Goal: Task Accomplishment & Management: Manage account settings

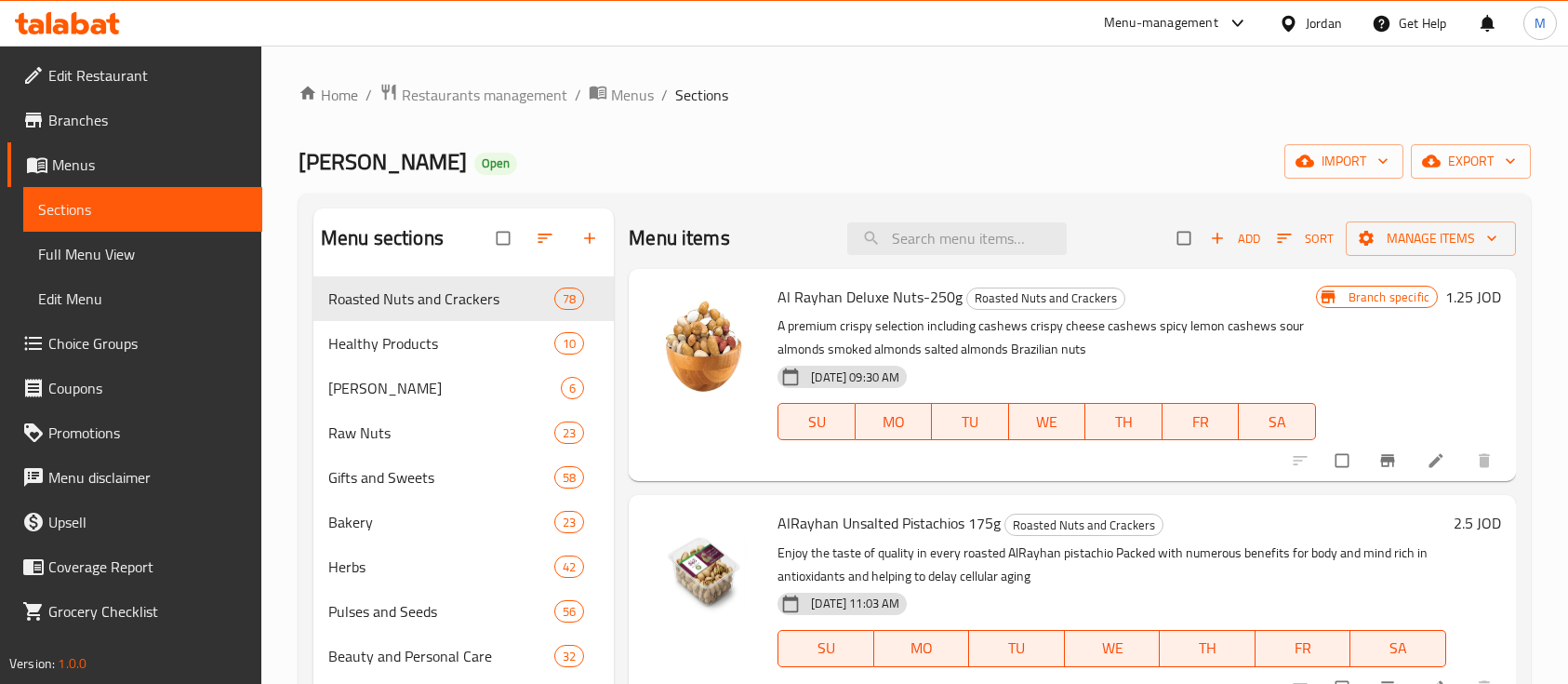
scroll to position [39, 0]
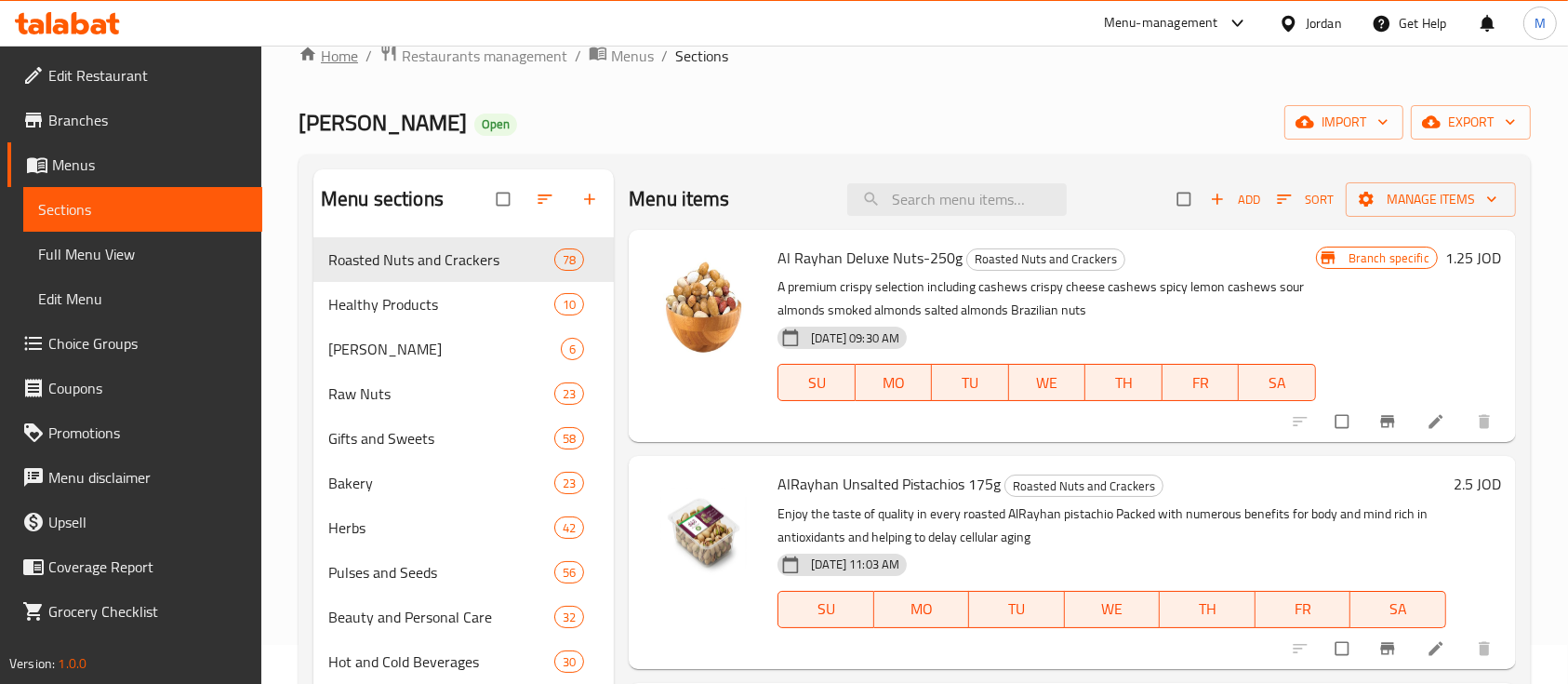
click at [346, 62] on link "Home" at bounding box center [328, 55] width 60 height 22
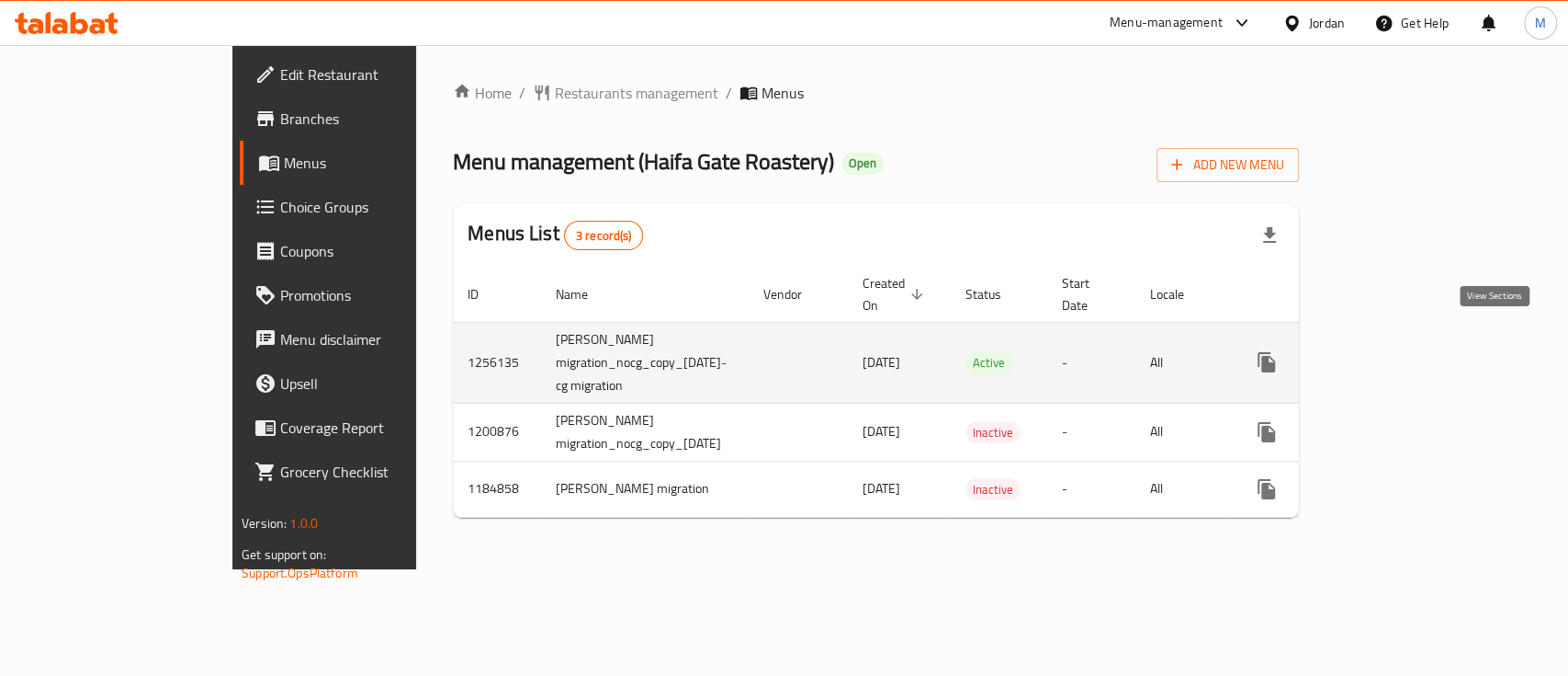
click at [1410, 351] on icon "enhanced table" at bounding box center [1399, 362] width 22 height 22
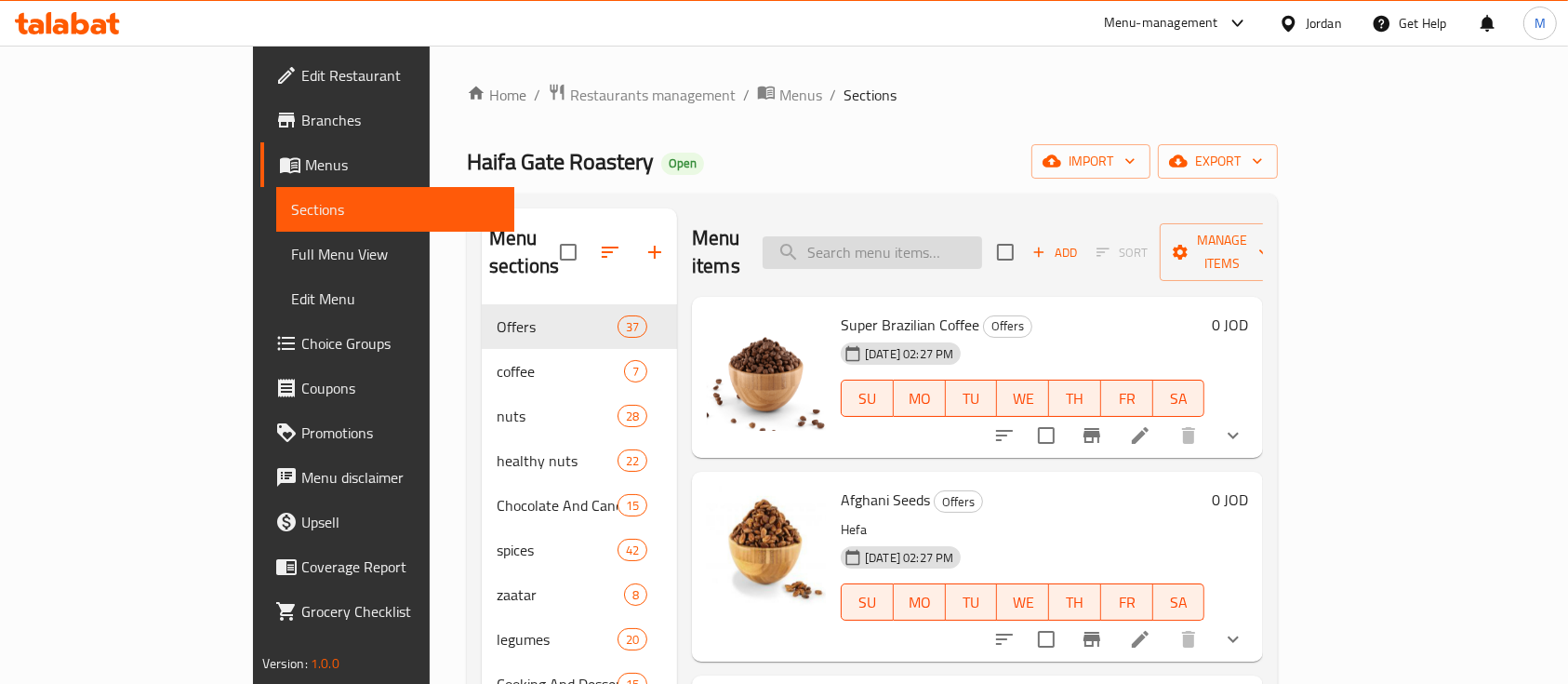
click at [982, 242] on input "search" at bounding box center [873, 252] width 220 height 33
type input "ب"
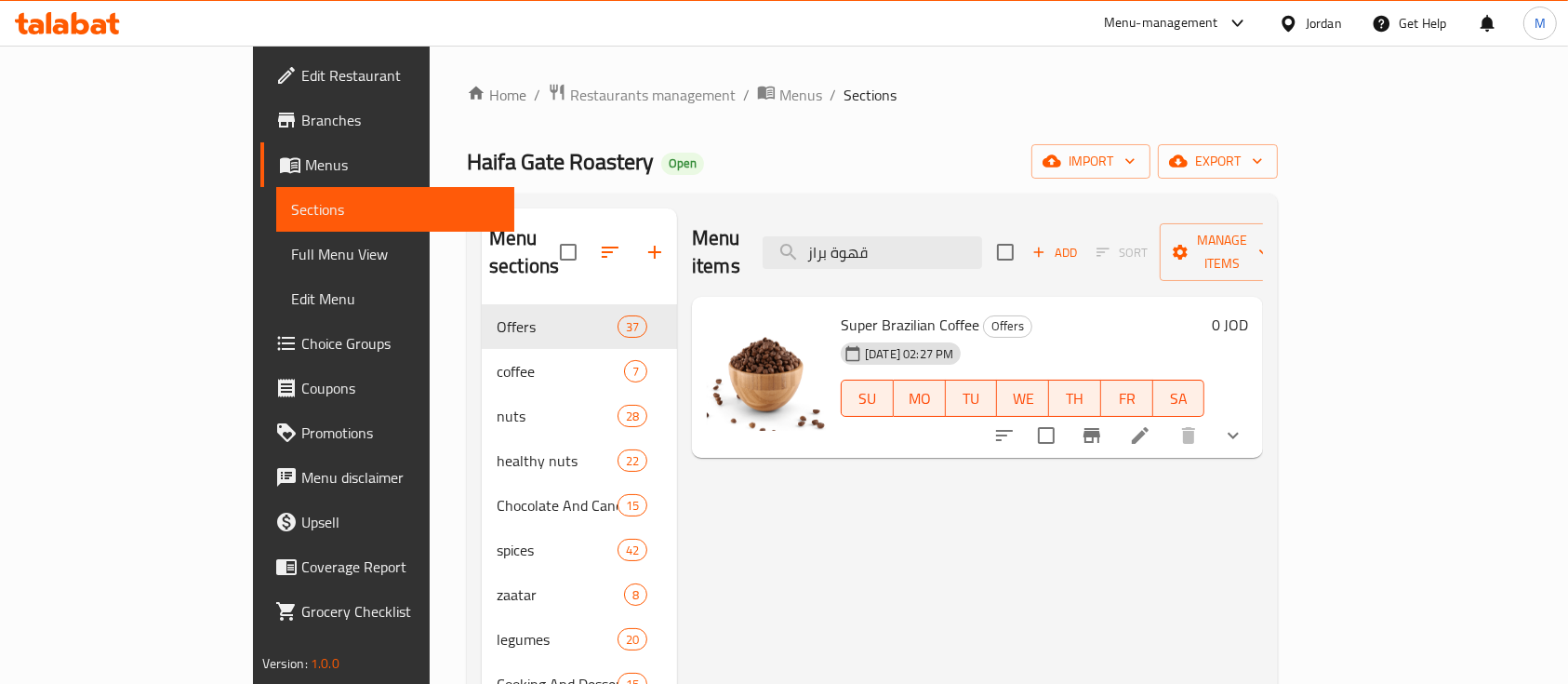
type input "قهوة براز"
click at [1256, 413] on div at bounding box center [1119, 435] width 274 height 44
click at [1244, 424] on icon "show more" at bounding box center [1233, 434] width 22 height 22
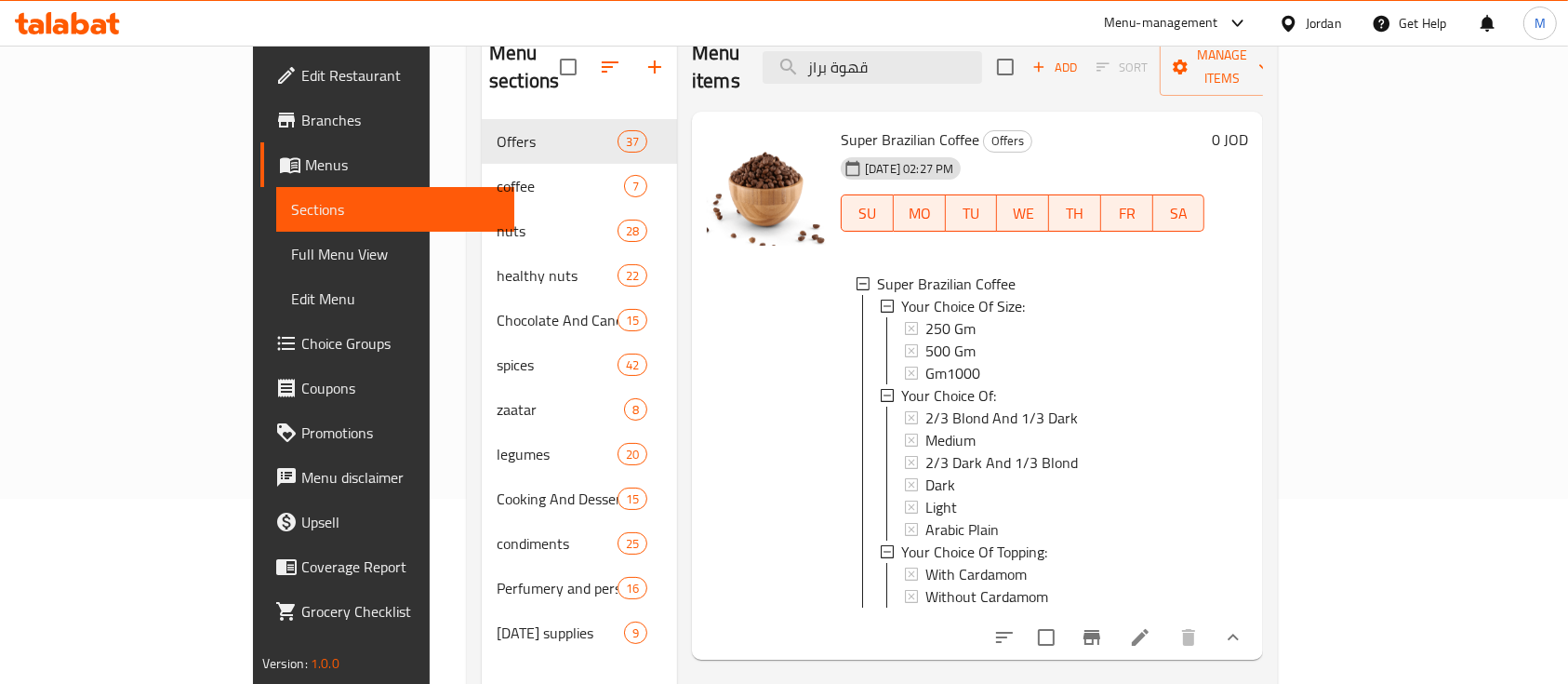
scroll to position [260, 0]
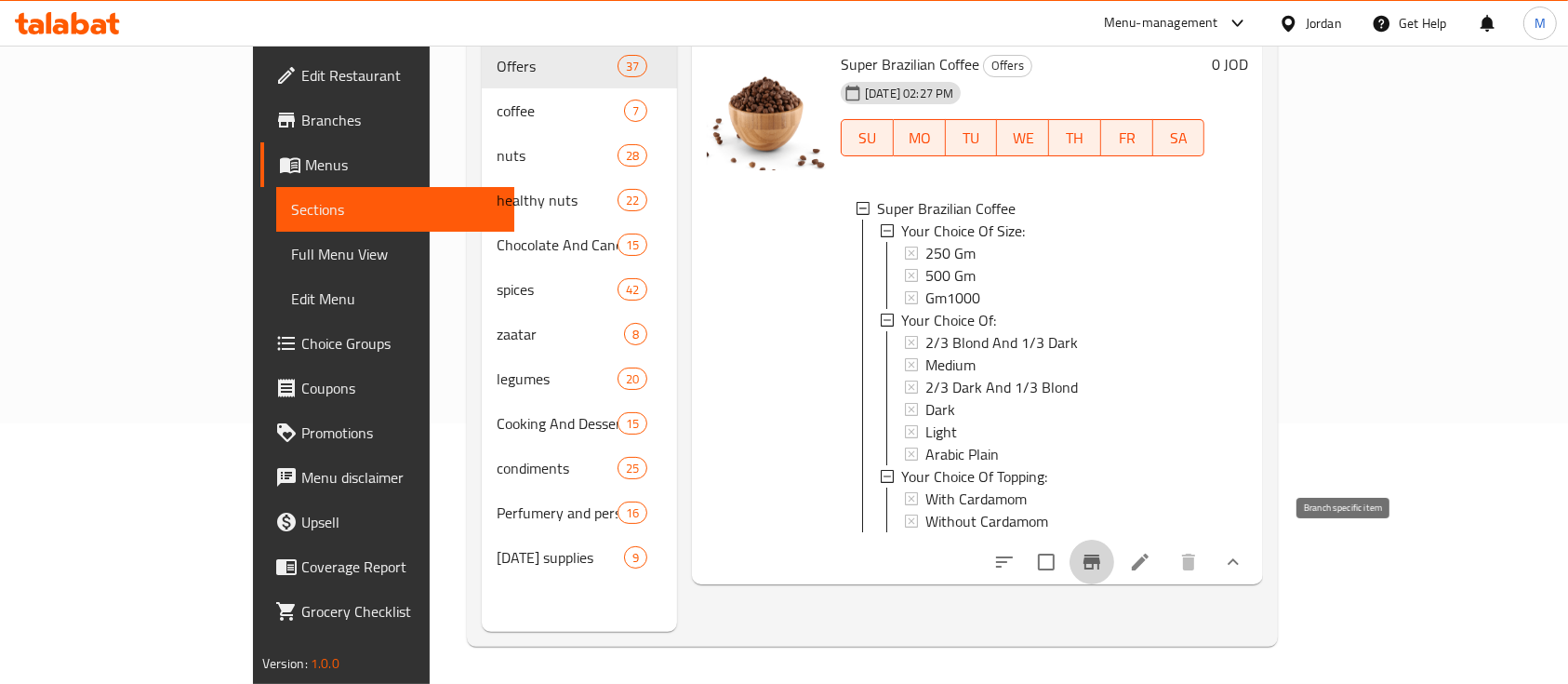
click at [1100, 555] on icon "Branch-specific-item" at bounding box center [1091, 562] width 16 height 14
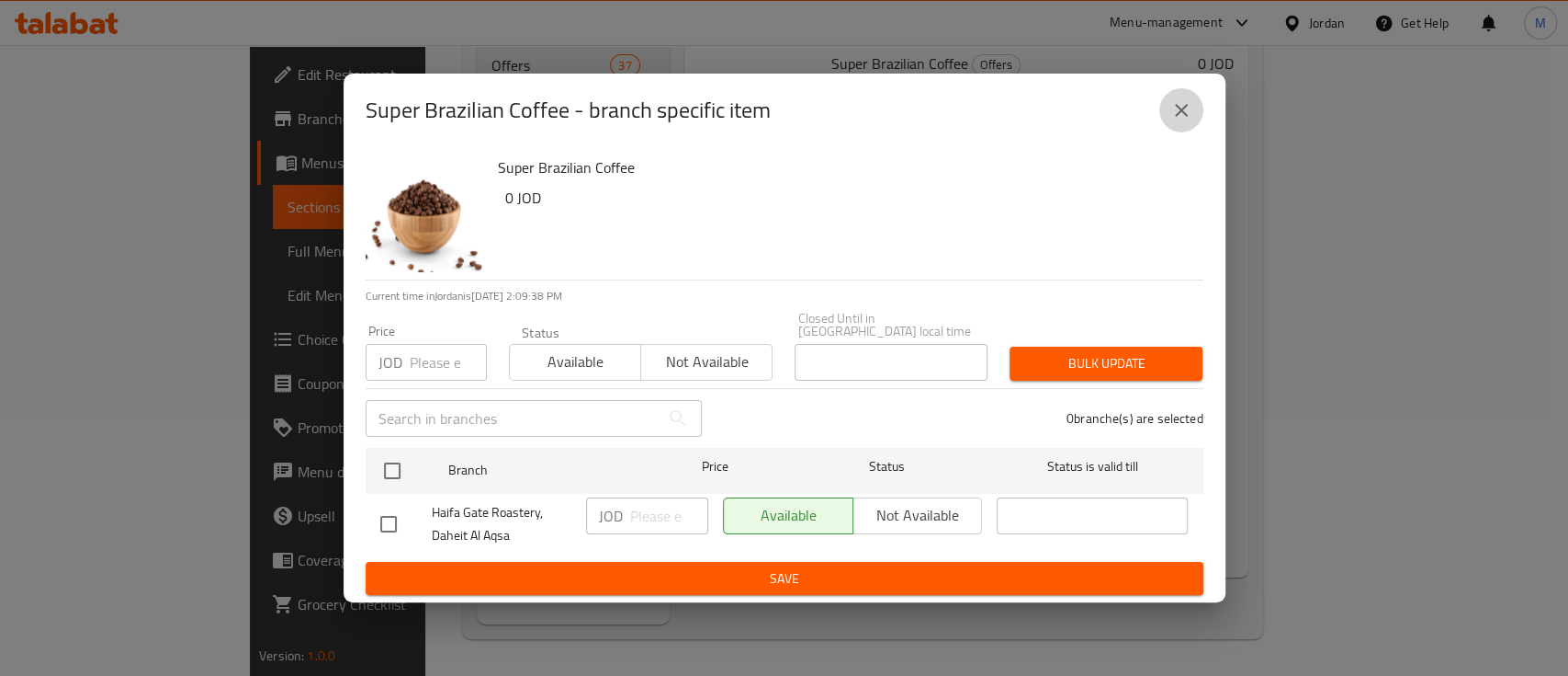
click at [1186, 132] on button "close" at bounding box center [1182, 110] width 44 height 44
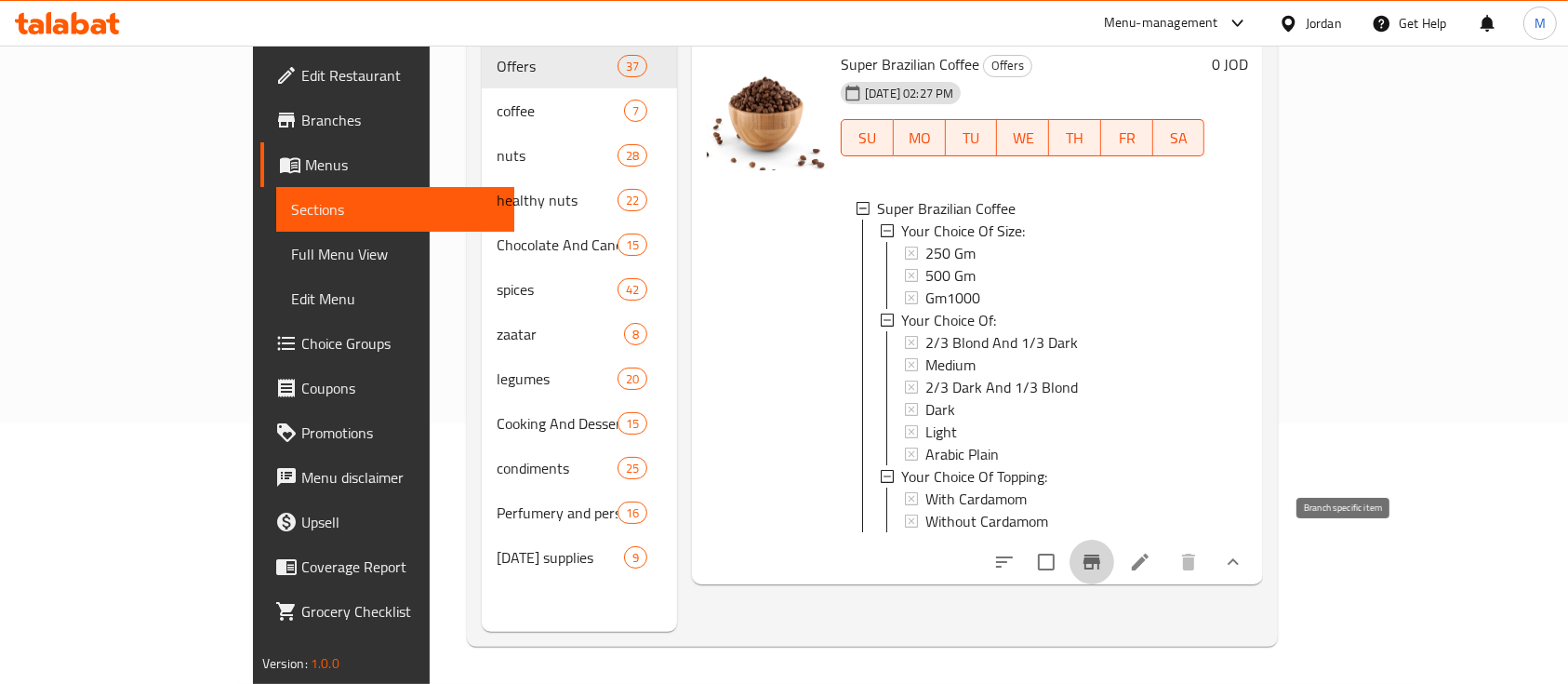
click at [1103, 558] on icon "Branch-specific-item" at bounding box center [1091, 562] width 22 height 22
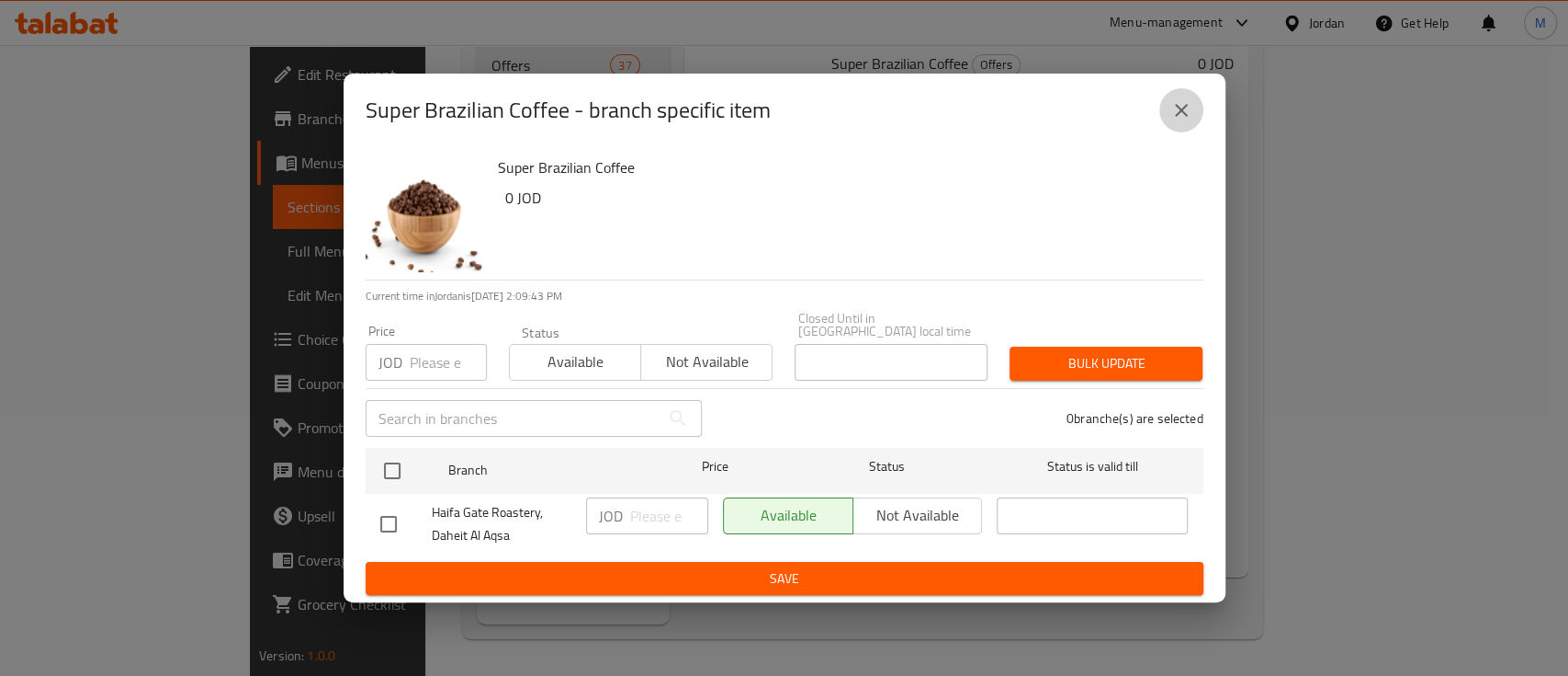
click at [1184, 110] on icon "close" at bounding box center [1181, 109] width 22 height 22
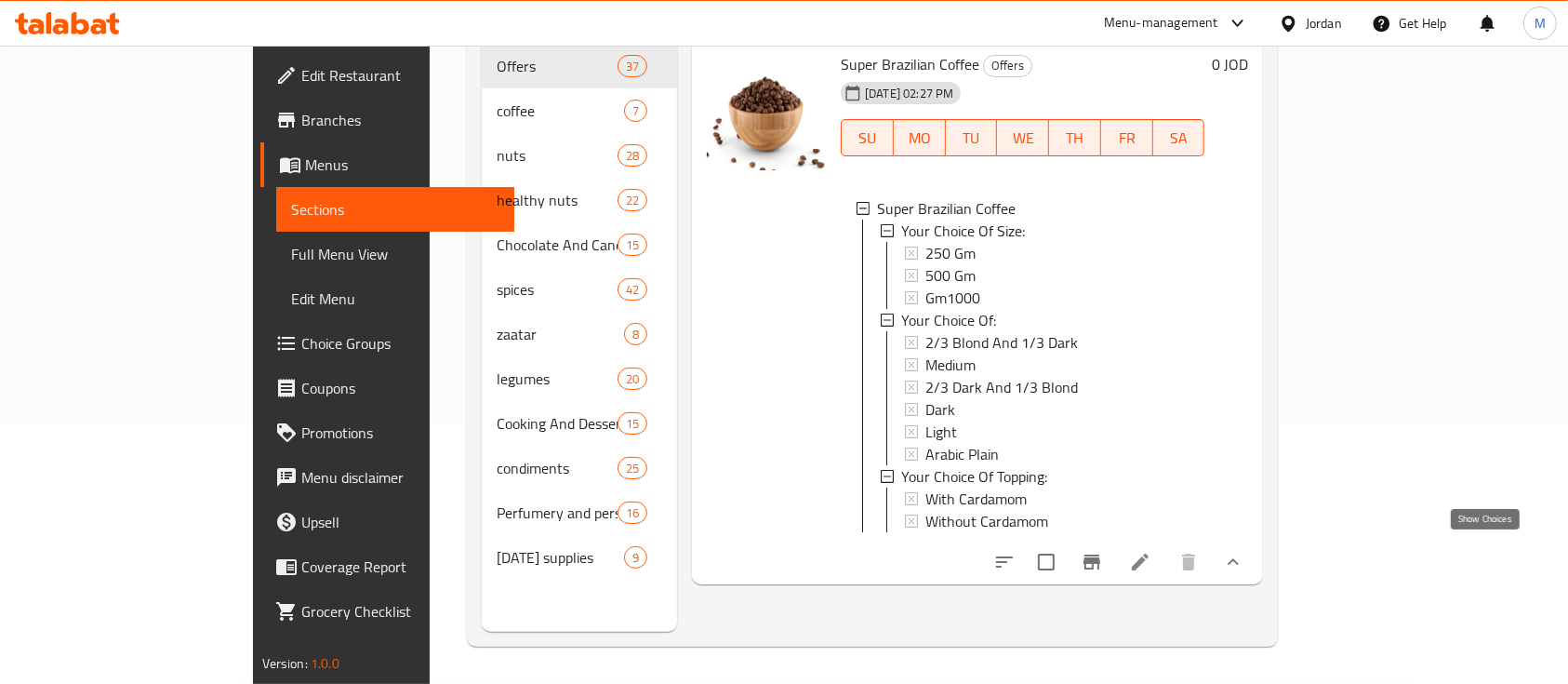
click at [1244, 561] on icon "show more" at bounding box center [1233, 562] width 22 height 22
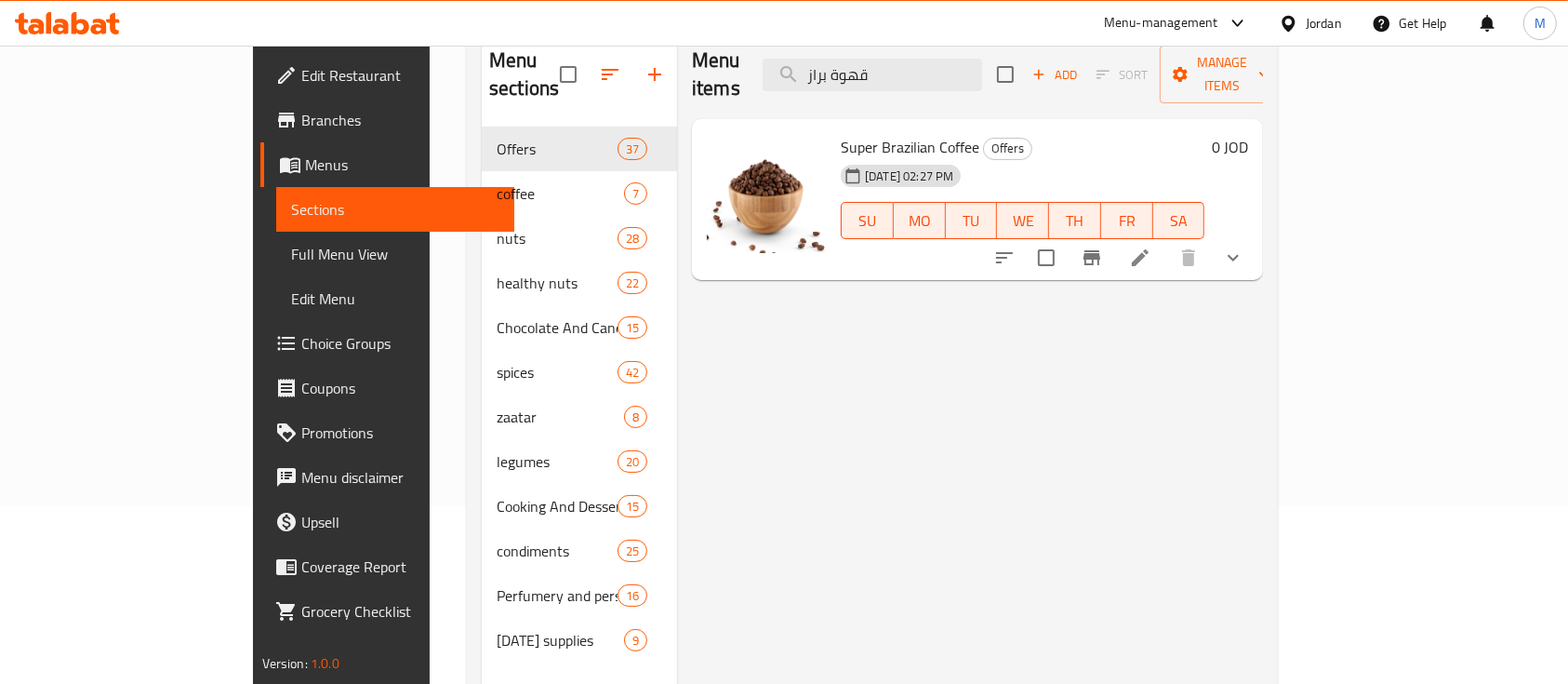
scroll to position [176, 0]
click at [1100, 252] on icon "Branch-specific-item" at bounding box center [1091, 259] width 16 height 14
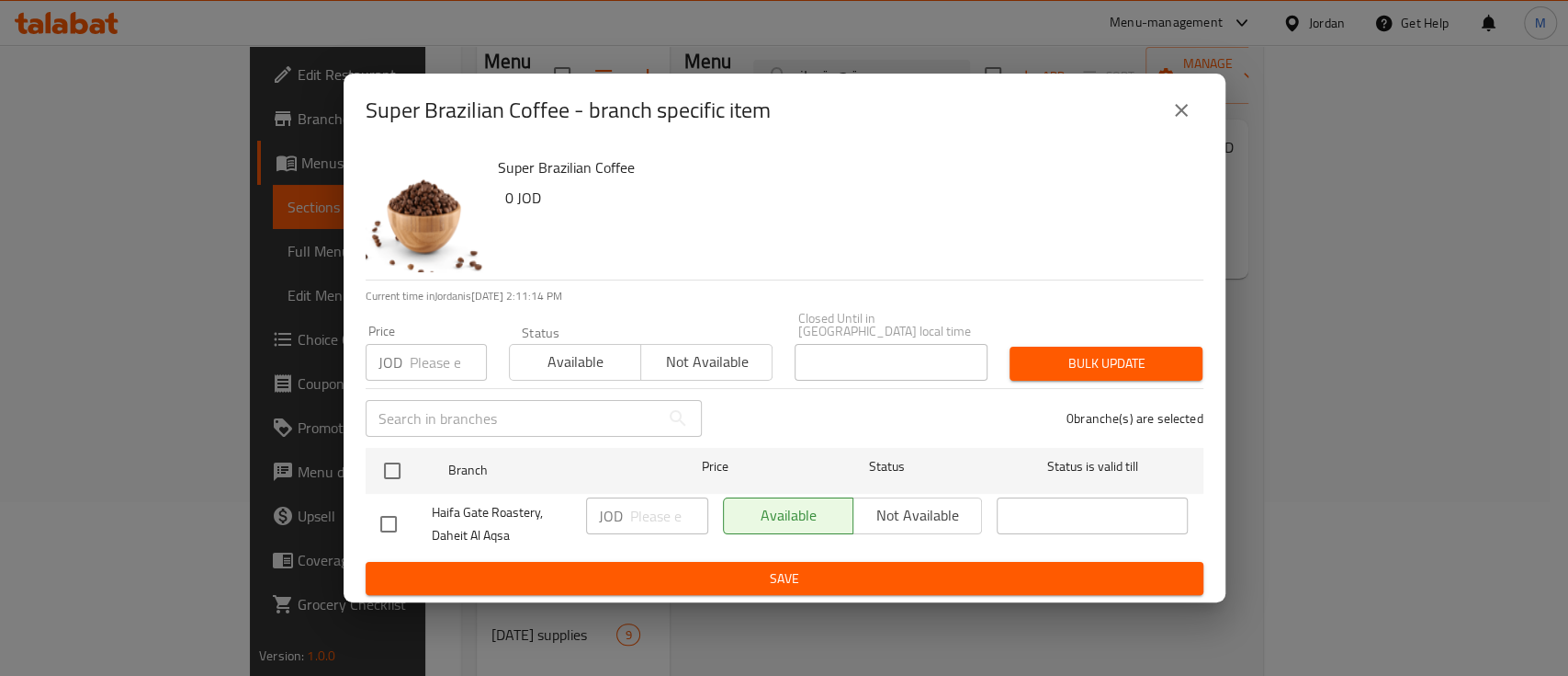
click at [912, 497] on div "Available Not available" at bounding box center [853, 515] width 260 height 37
click at [888, 521] on div "Available Not available" at bounding box center [853, 515] width 260 height 37
click at [886, 497] on div "Available Not available" at bounding box center [853, 515] width 260 height 37
click at [888, 497] on div "Available Not available" at bounding box center [853, 515] width 260 height 37
click at [683, 354] on span "Not available" at bounding box center [707, 362] width 117 height 27
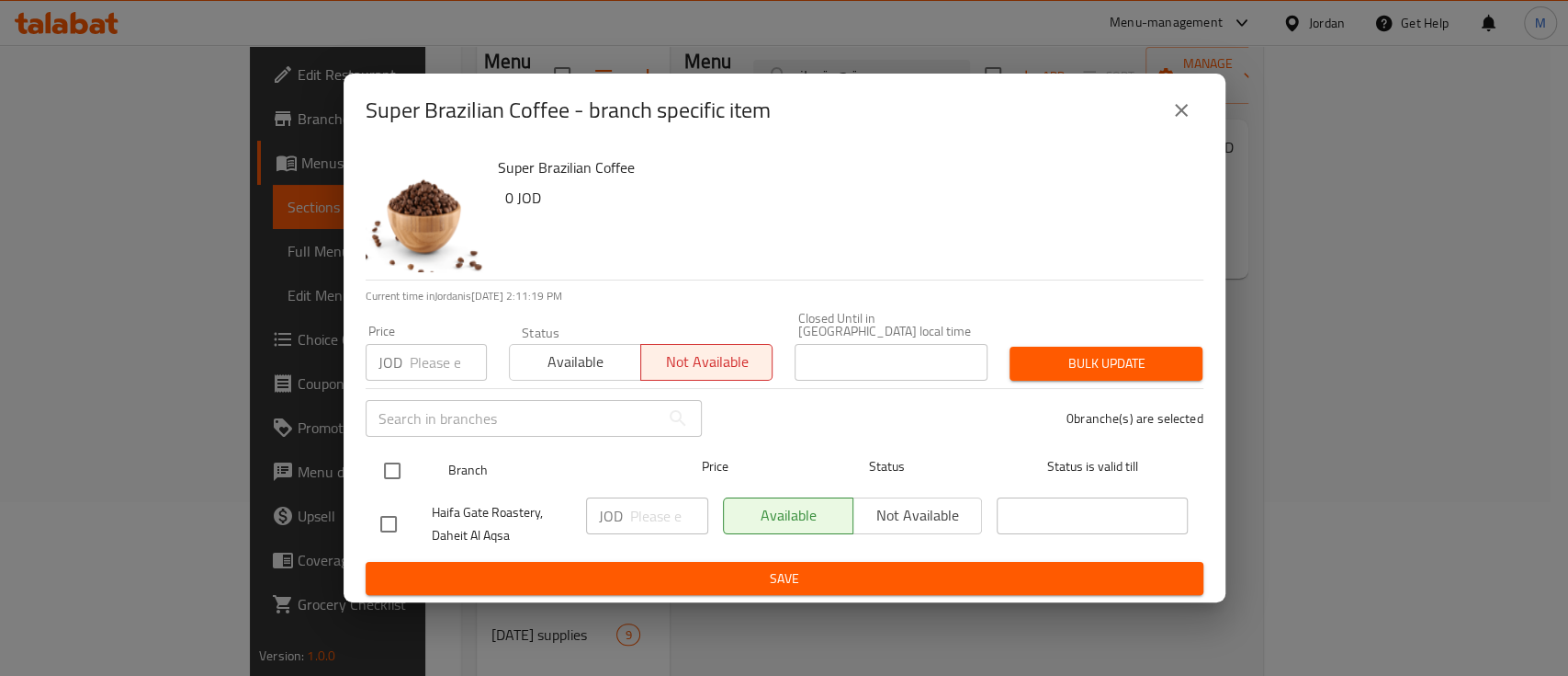
click at [395, 464] on input "checkbox" at bounding box center [392, 470] width 39 height 39
checkbox input "true"
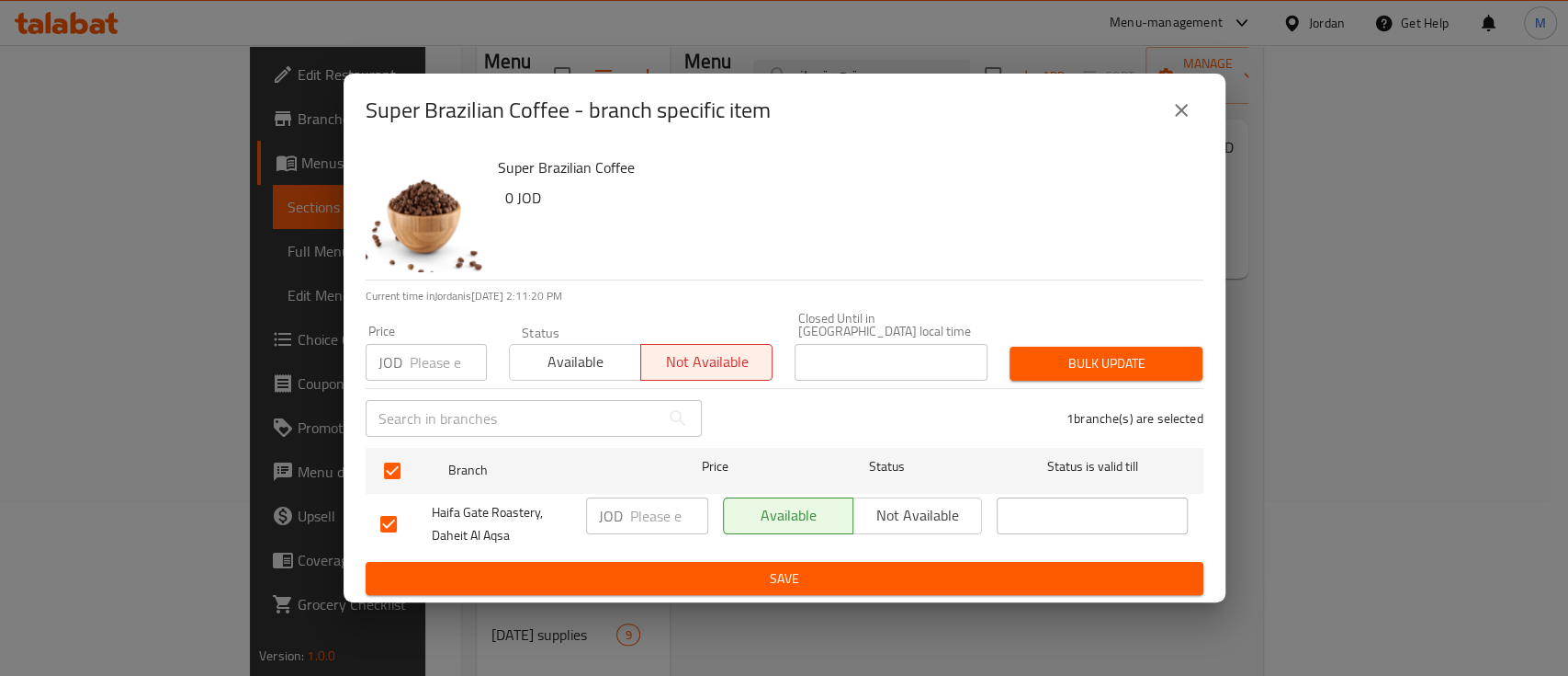
click at [813, 580] on span "Save" at bounding box center [785, 579] width 809 height 23
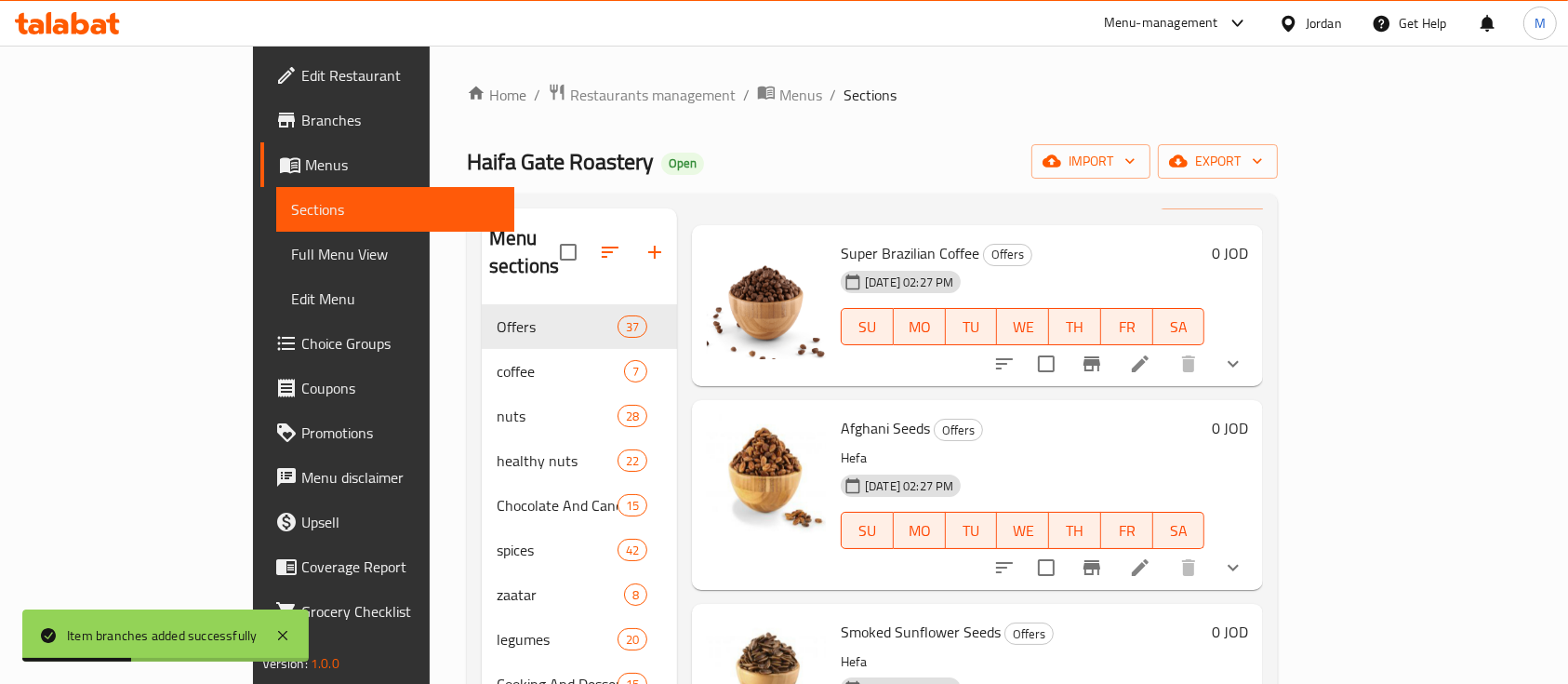
scroll to position [75, 0]
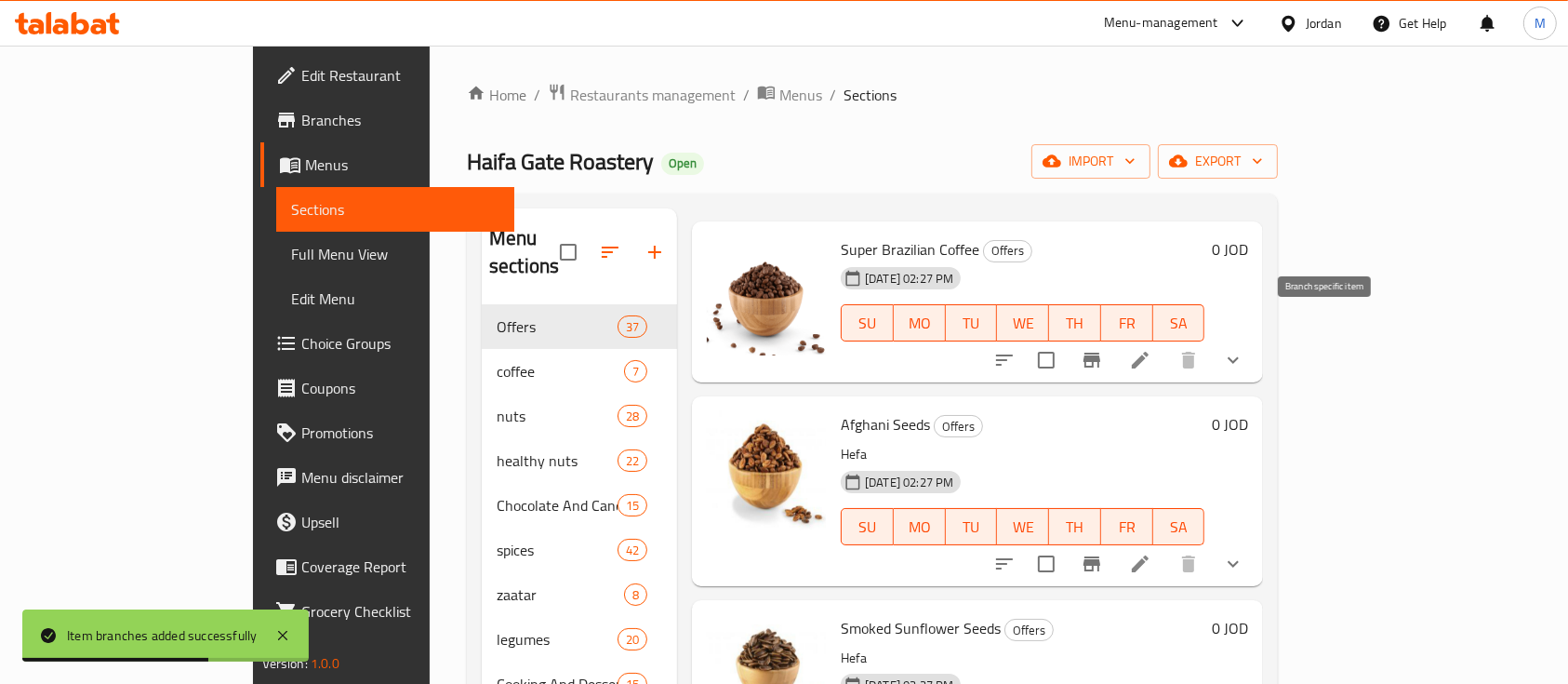
click at [1103, 349] on icon "Branch-specific-item" at bounding box center [1091, 359] width 22 height 22
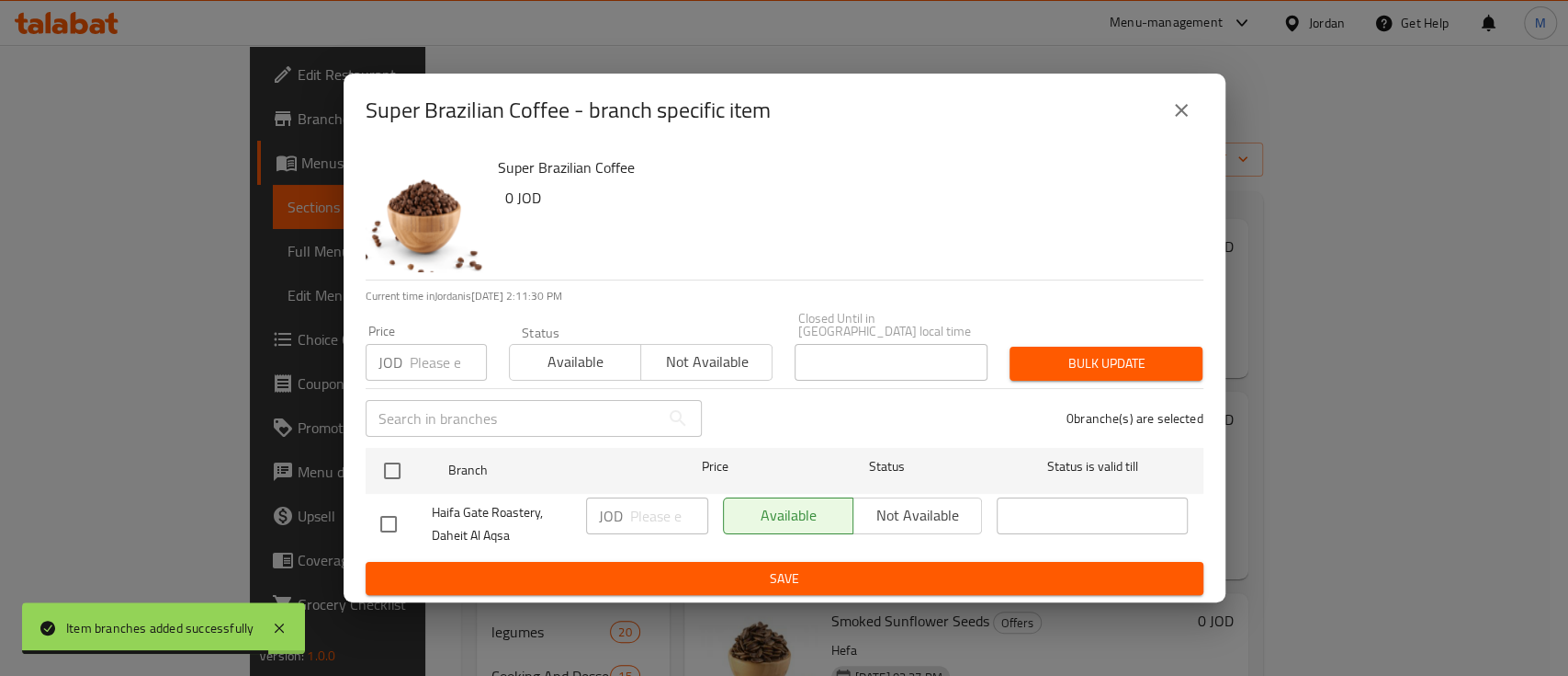
click at [663, 356] on span "Not available" at bounding box center [707, 362] width 117 height 27
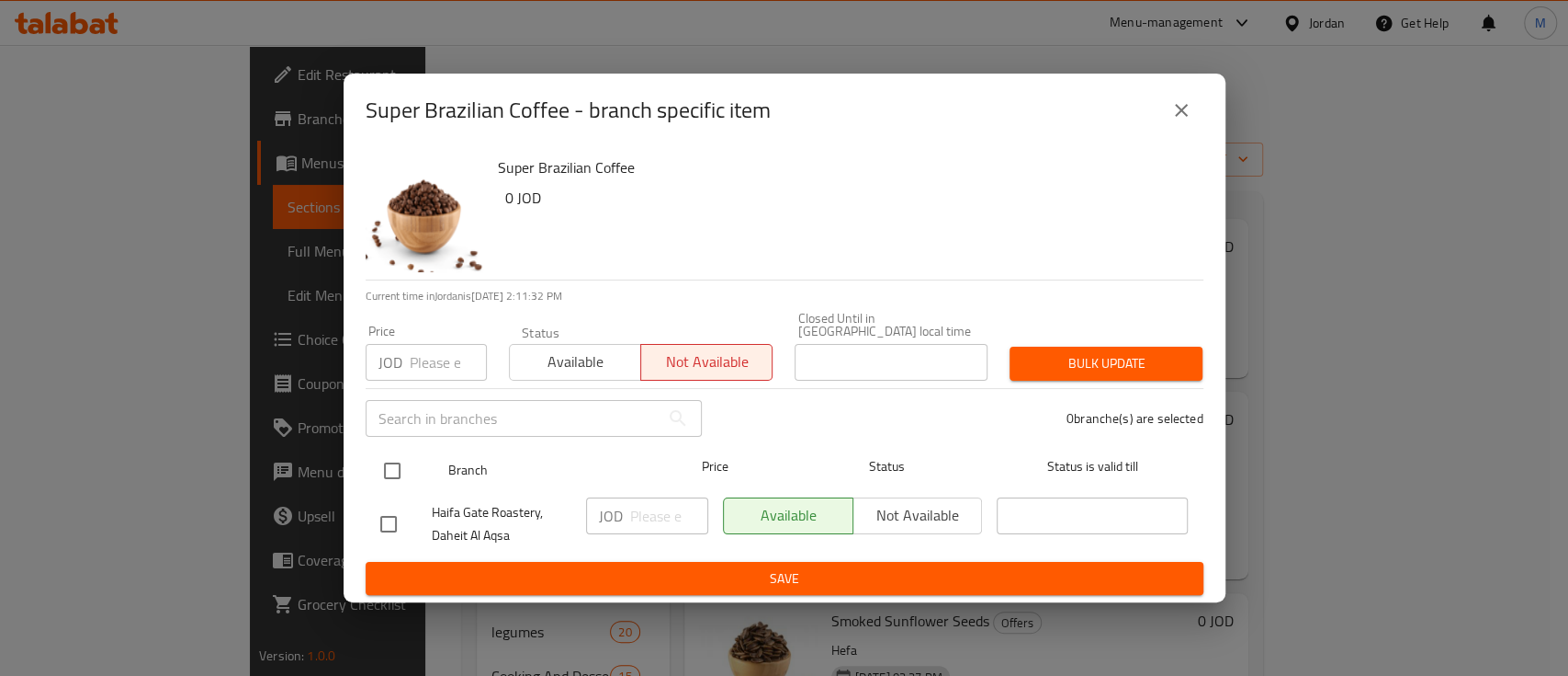
click at [404, 467] on input "checkbox" at bounding box center [392, 470] width 39 height 39
checkbox input "true"
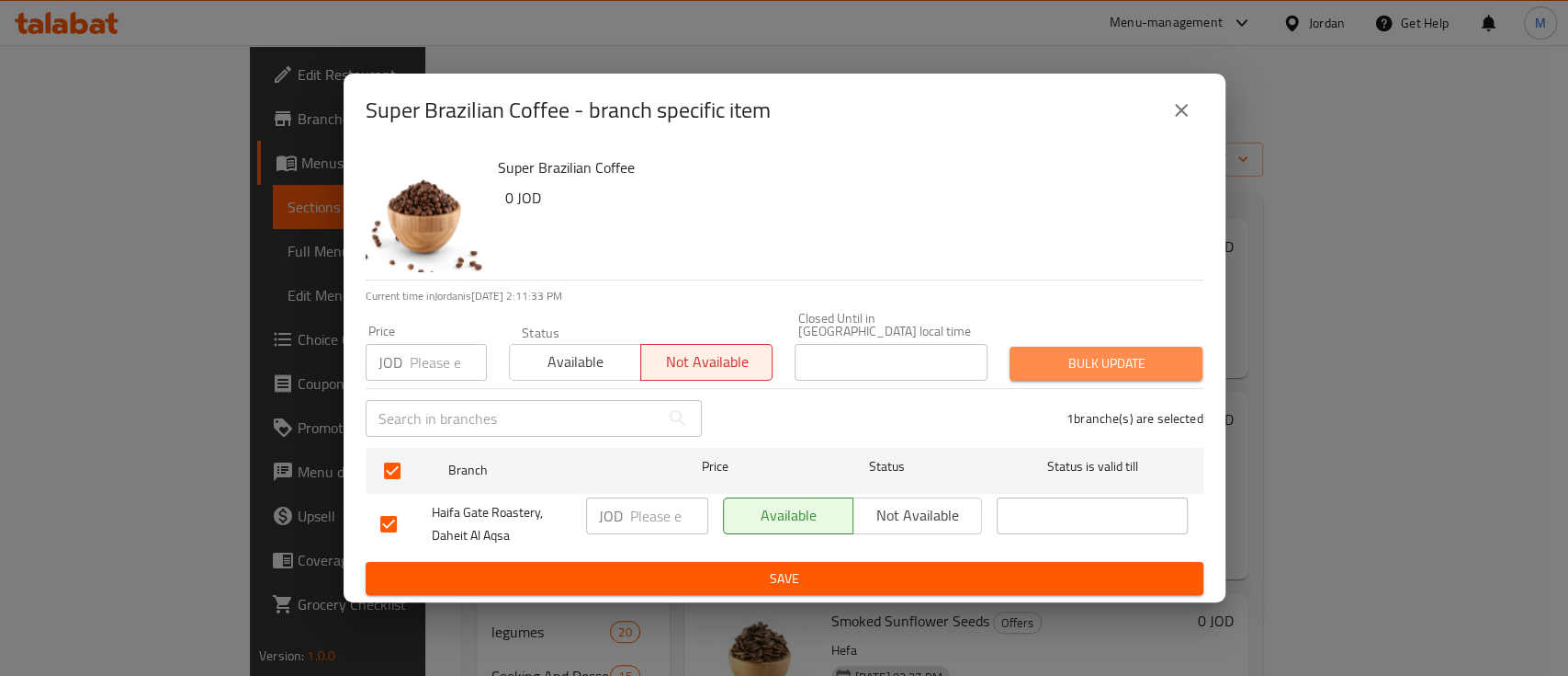
click at [1131, 362] on span "Bulk update" at bounding box center [1107, 364] width 164 height 23
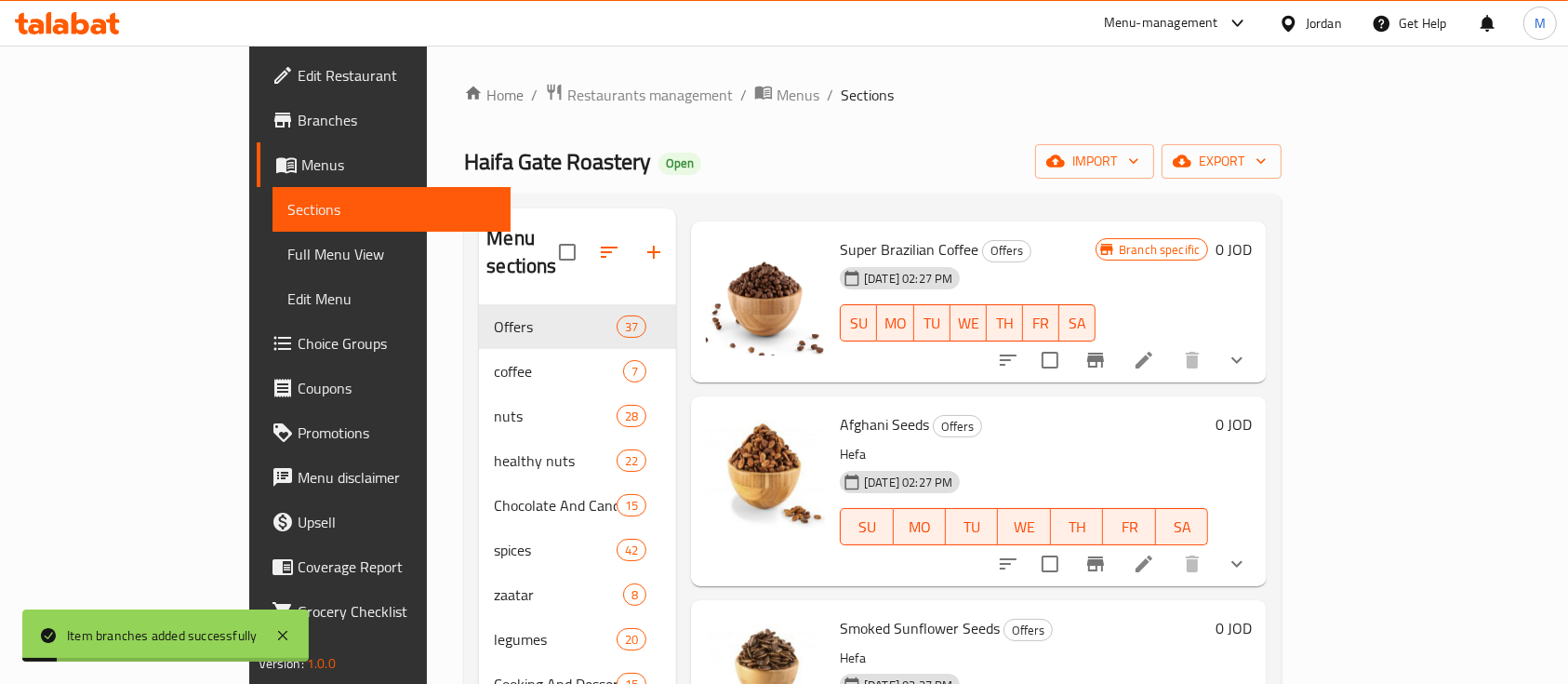
scroll to position [0, 0]
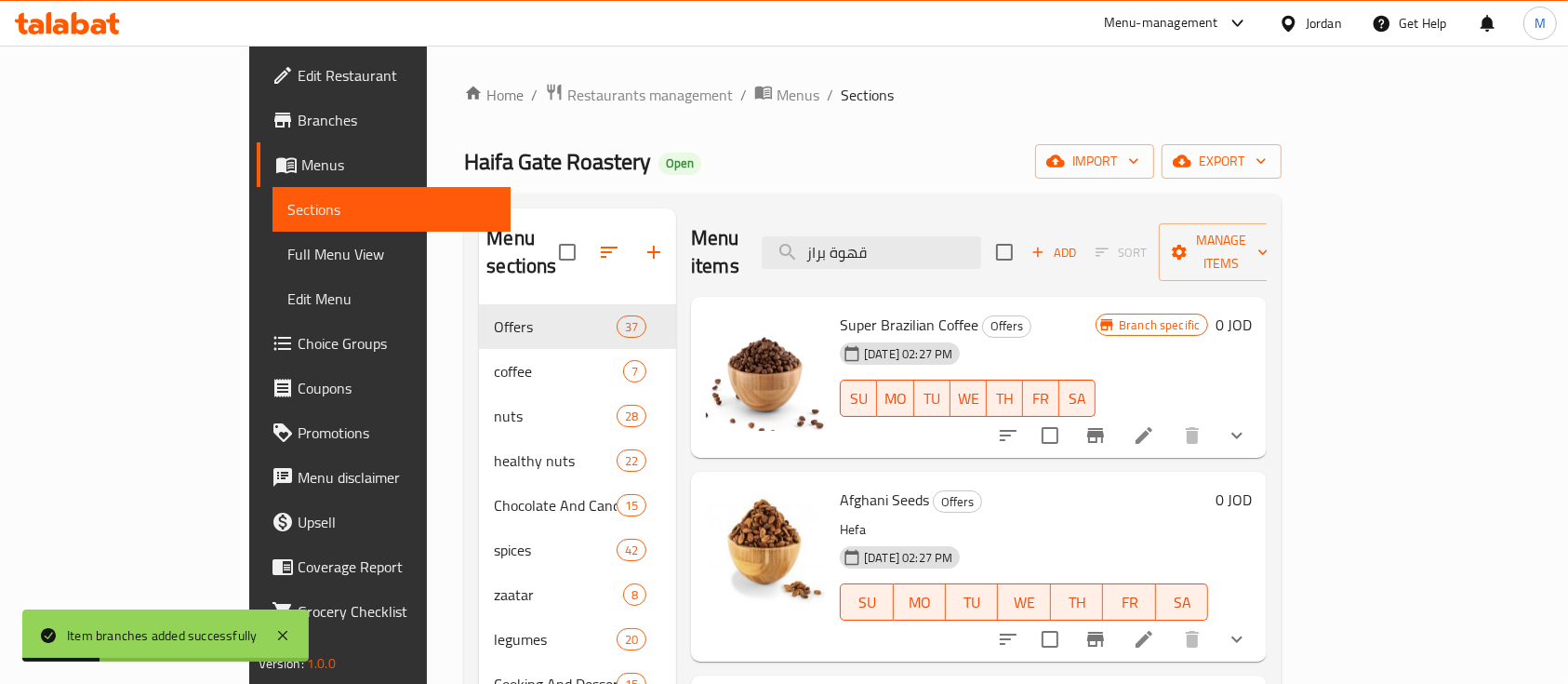
click at [859, 311] on span "Super Brazilian Coffee" at bounding box center [909, 325] width 139 height 28
copy h6 "Super Brazilian Coffee"
click at [955, 242] on input "قهوة براز" at bounding box center [872, 252] width 220 height 33
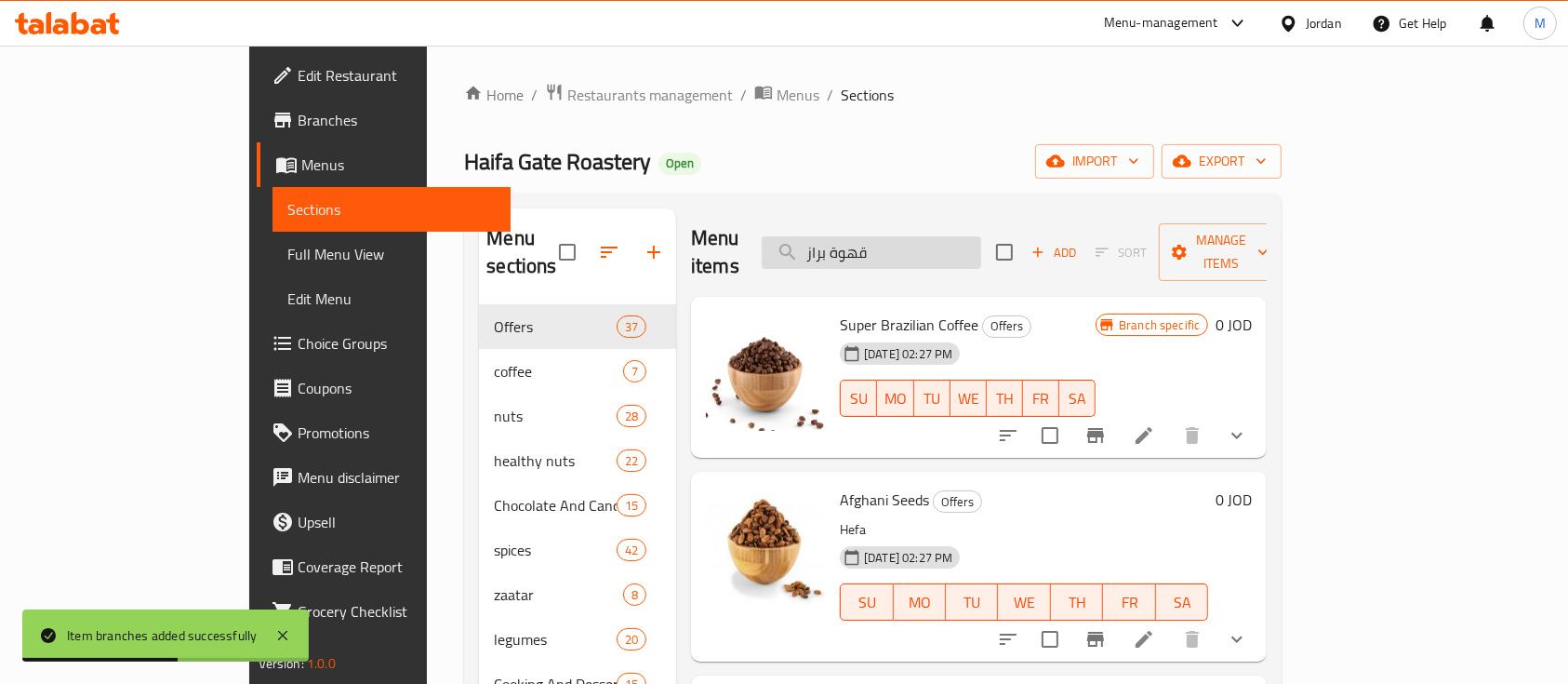
click at [955, 242] on input "قهوة براز" at bounding box center [872, 252] width 220 height 33
paste input "Super Brazilian Coffee"
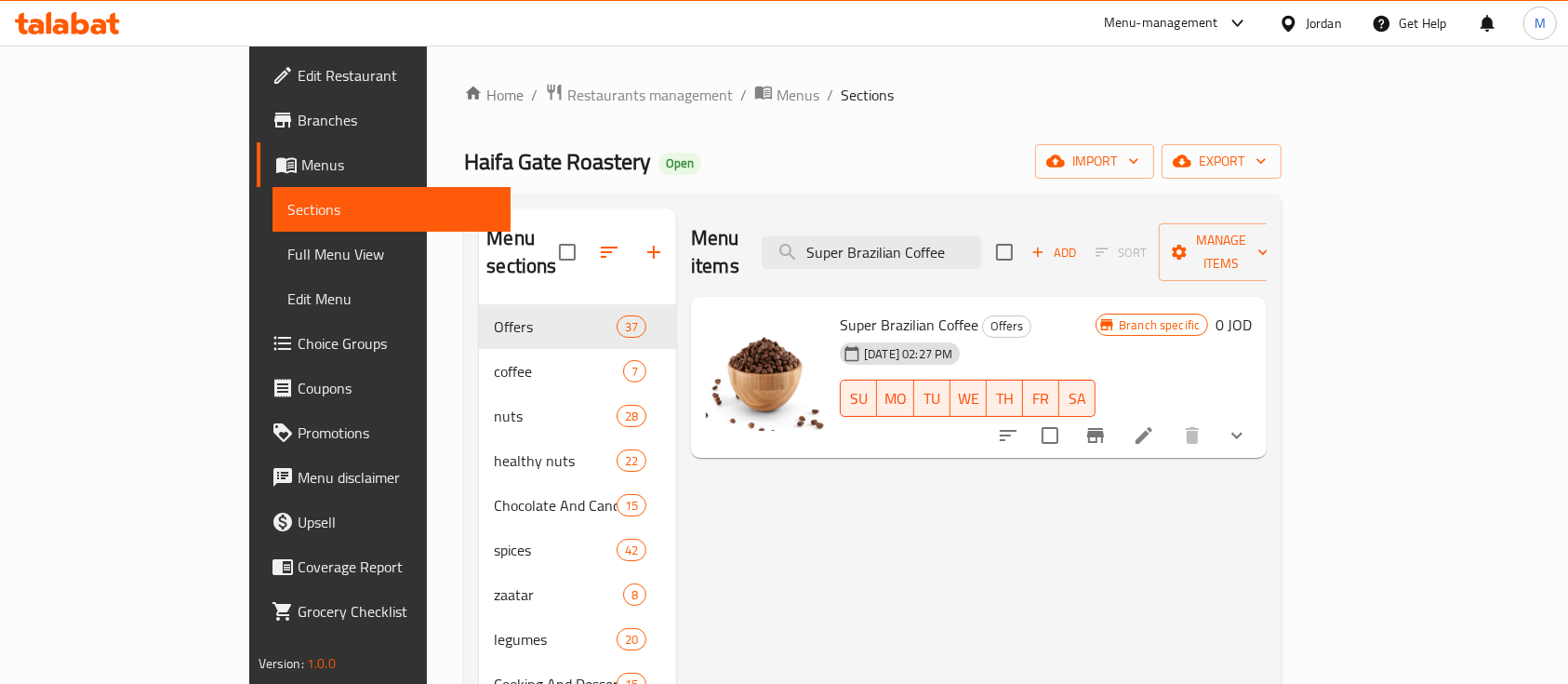
type input "Super Brazilian Coffee"
click at [1248, 424] on icon "show more" at bounding box center [1237, 434] width 22 height 22
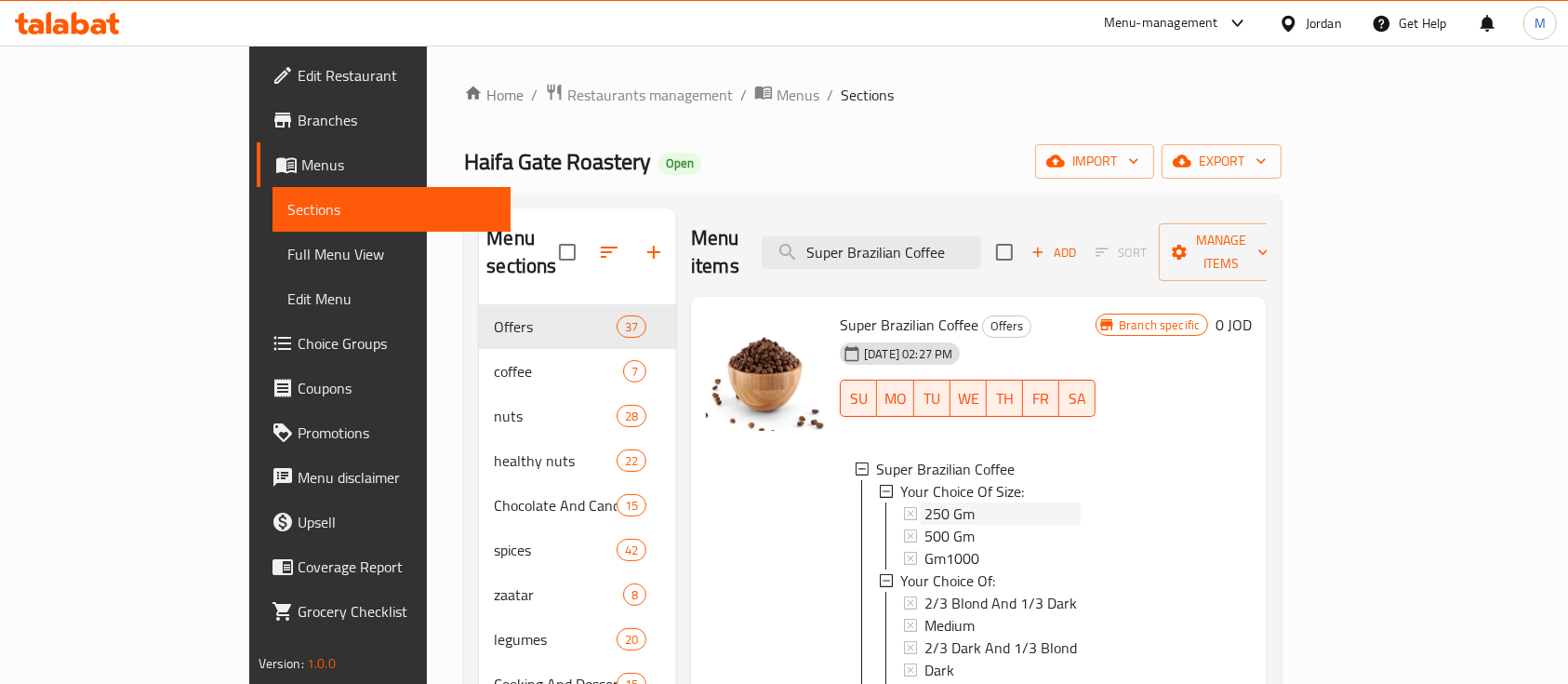
click at [1068, 502] on div "250 Gm" at bounding box center [1003, 513] width 156 height 22
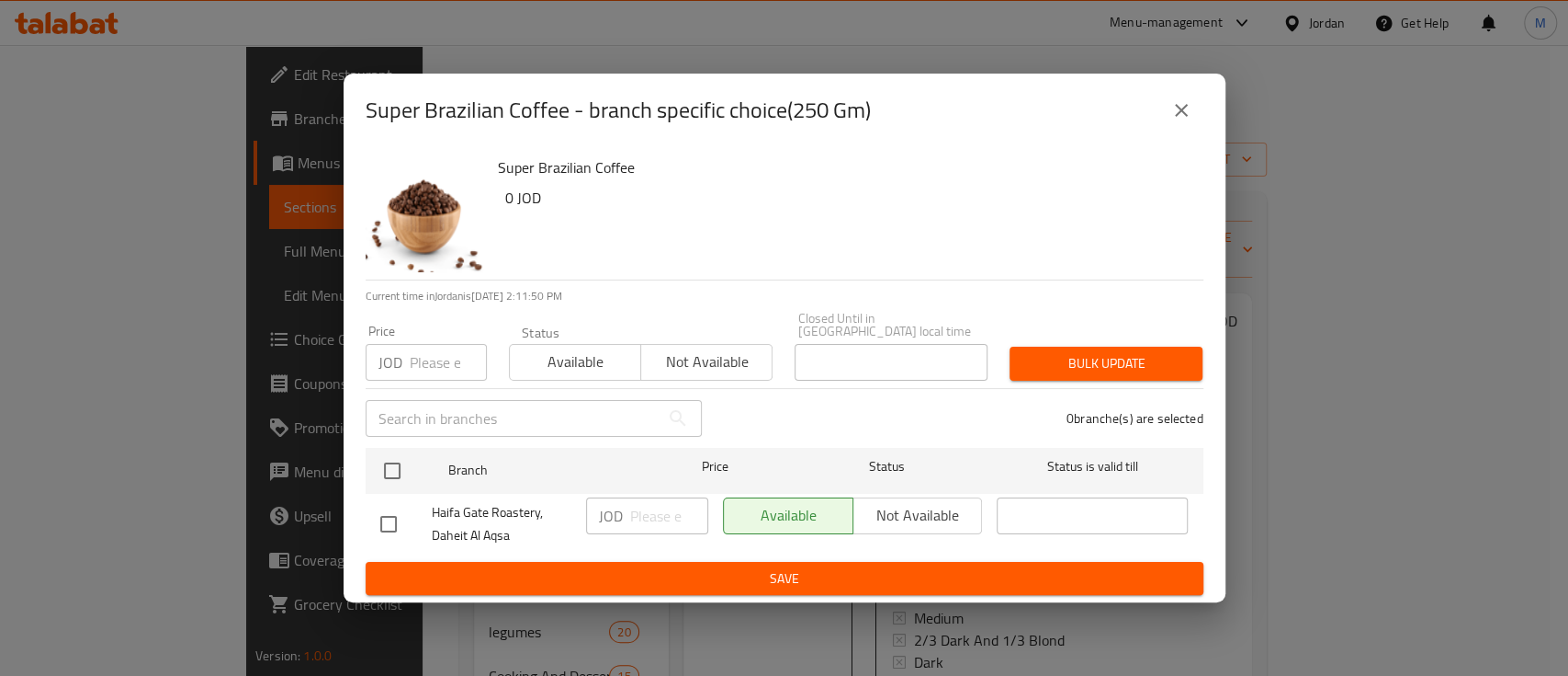
click at [697, 361] on span "Not available" at bounding box center [707, 362] width 117 height 27
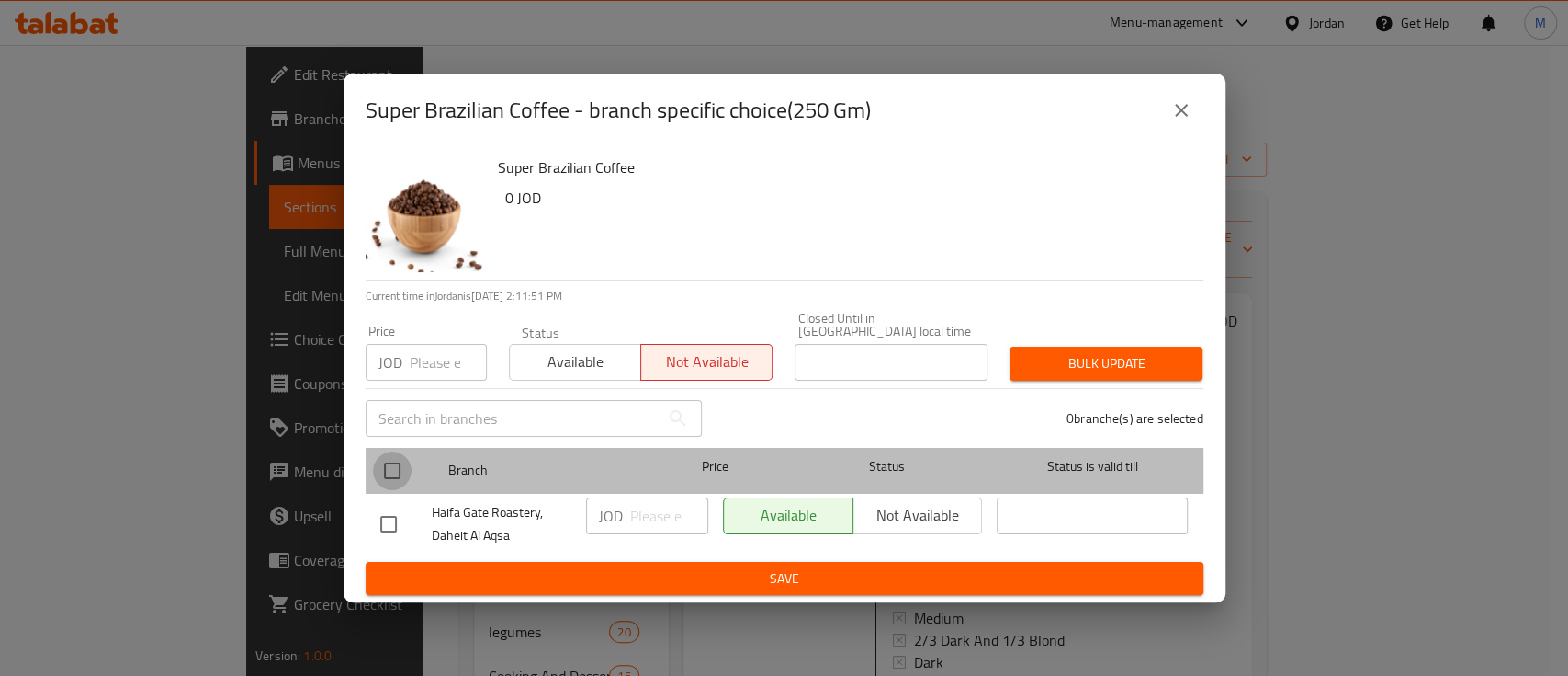
click at [396, 469] on input "checkbox" at bounding box center [392, 470] width 39 height 39
checkbox input "true"
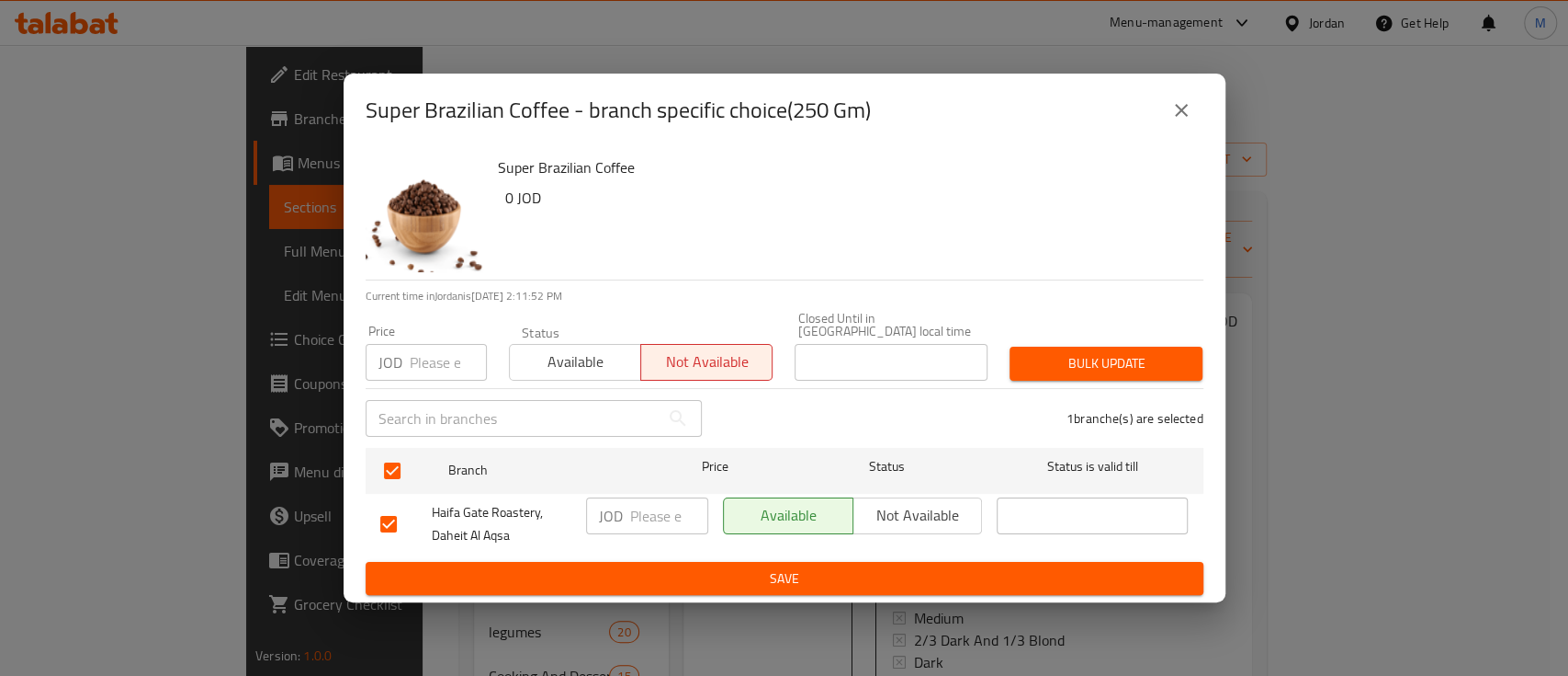
click at [1105, 368] on span "Bulk update" at bounding box center [1107, 364] width 164 height 23
click at [1186, 121] on icon "close" at bounding box center [1181, 109] width 22 height 22
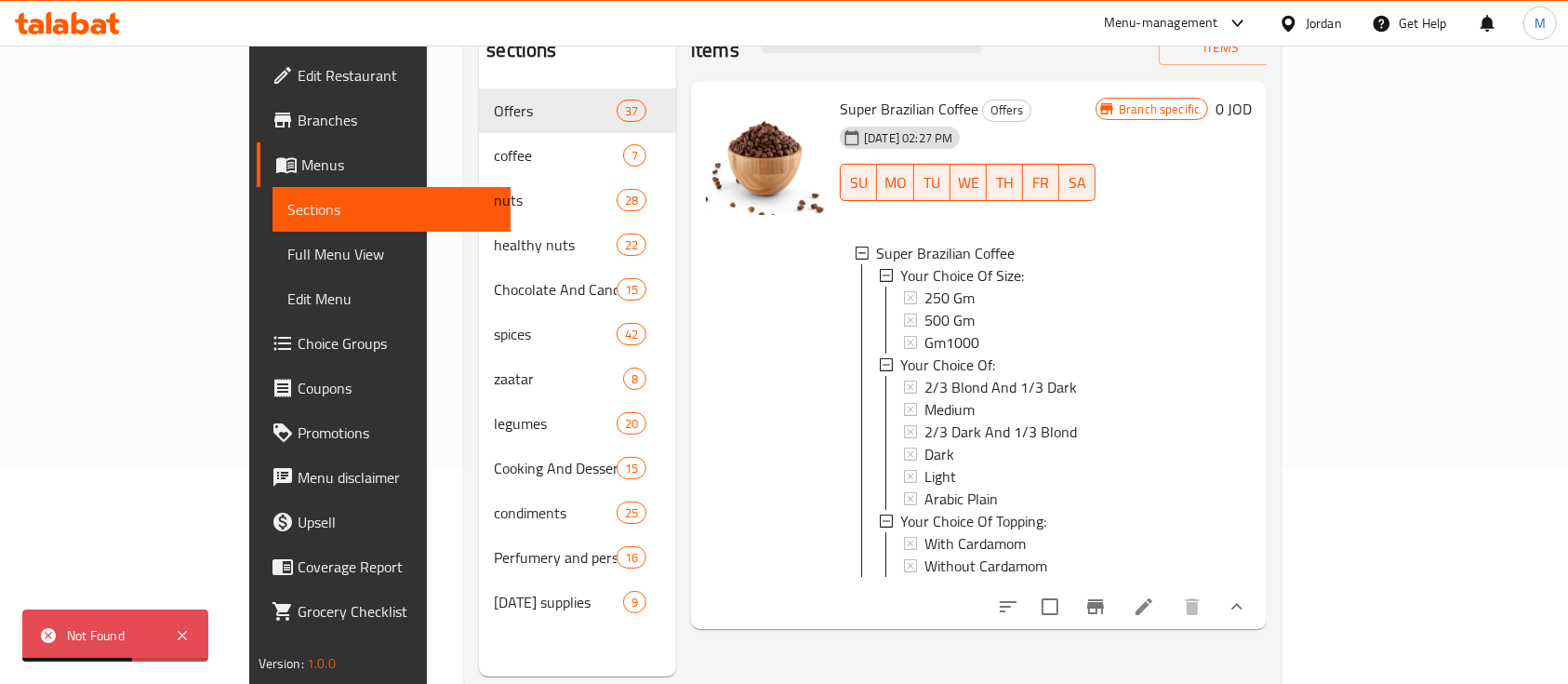
scroll to position [237, 0]
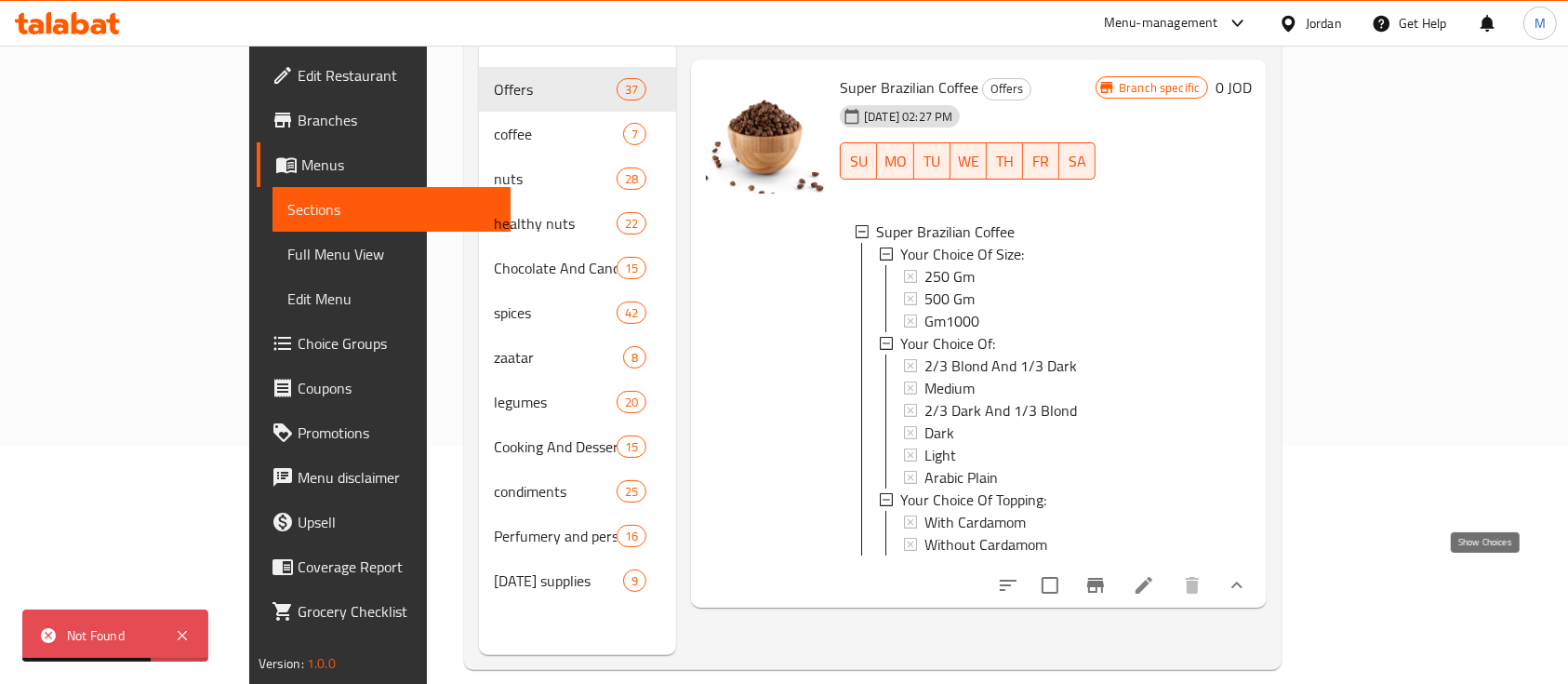
click at [1248, 576] on icon "show more" at bounding box center [1237, 585] width 22 height 22
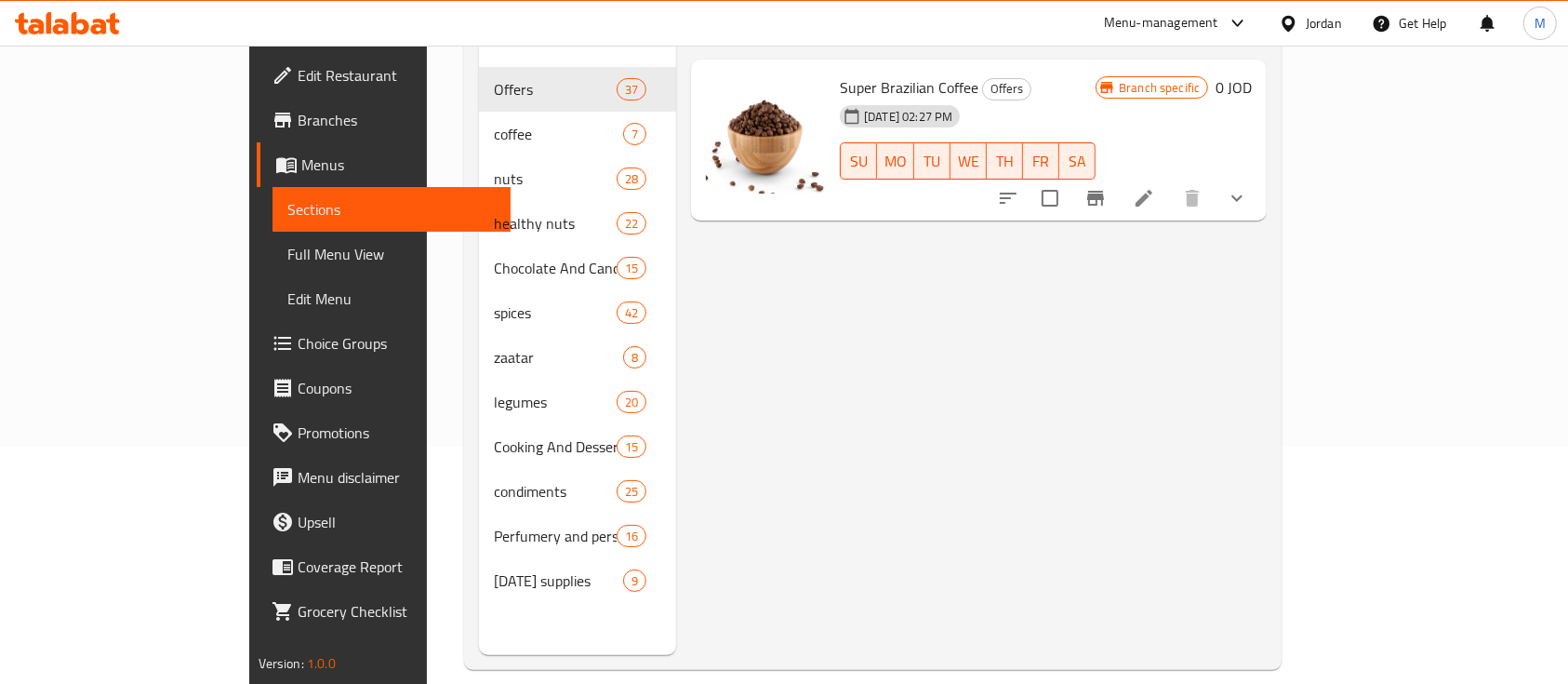
scroll to position [0, 0]
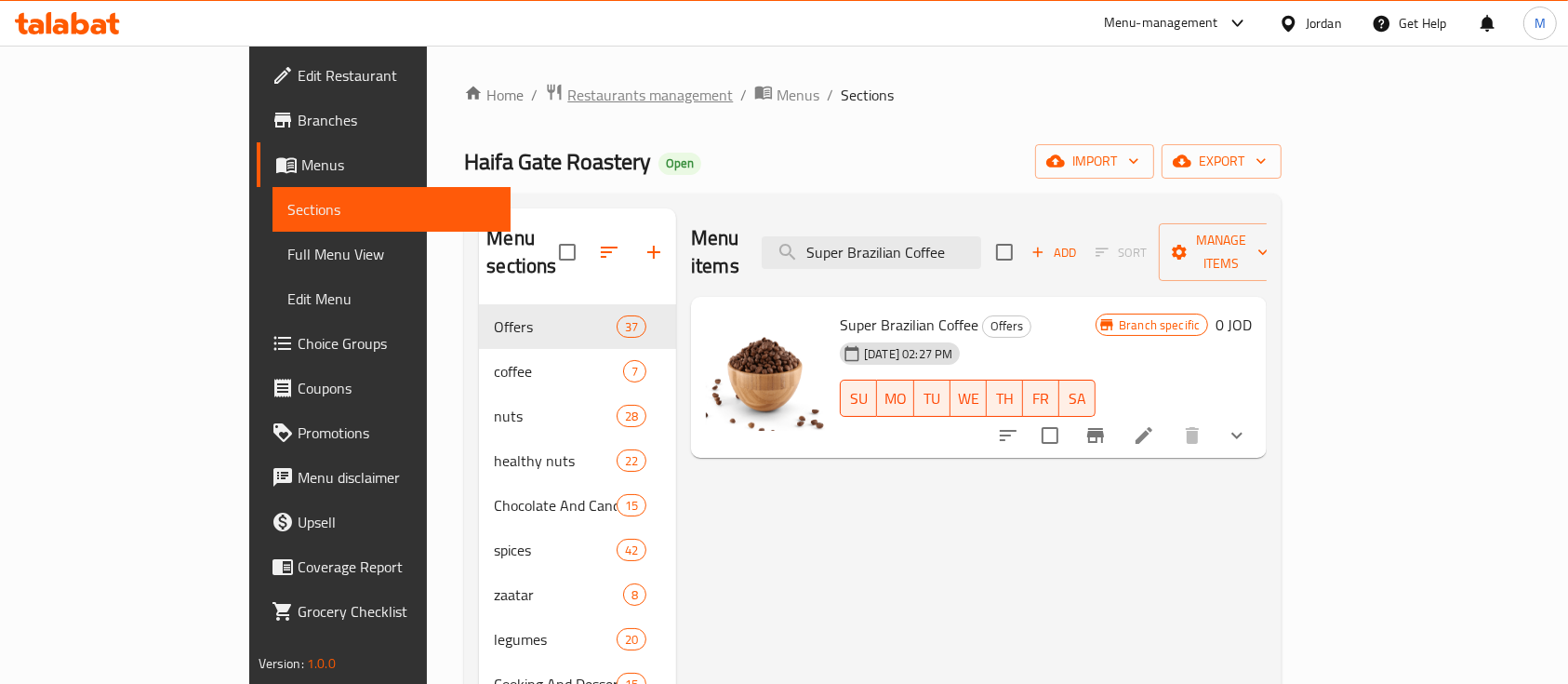
click at [567, 100] on span "Restaurants management" at bounding box center [650, 94] width 166 height 22
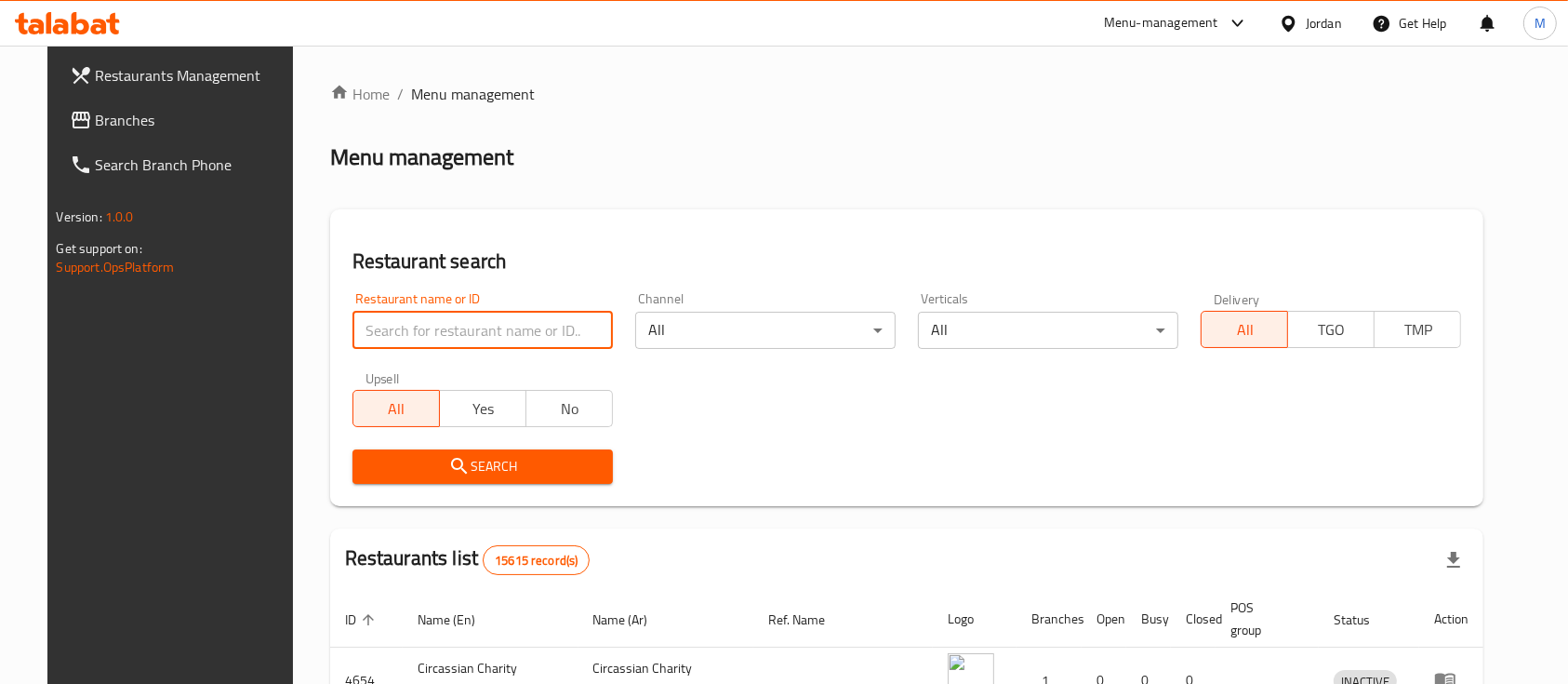
click at [450, 330] on input "search" at bounding box center [483, 329] width 260 height 38
type input "ش"
type input "al rayhan"
click button "Search" at bounding box center [483, 466] width 260 height 35
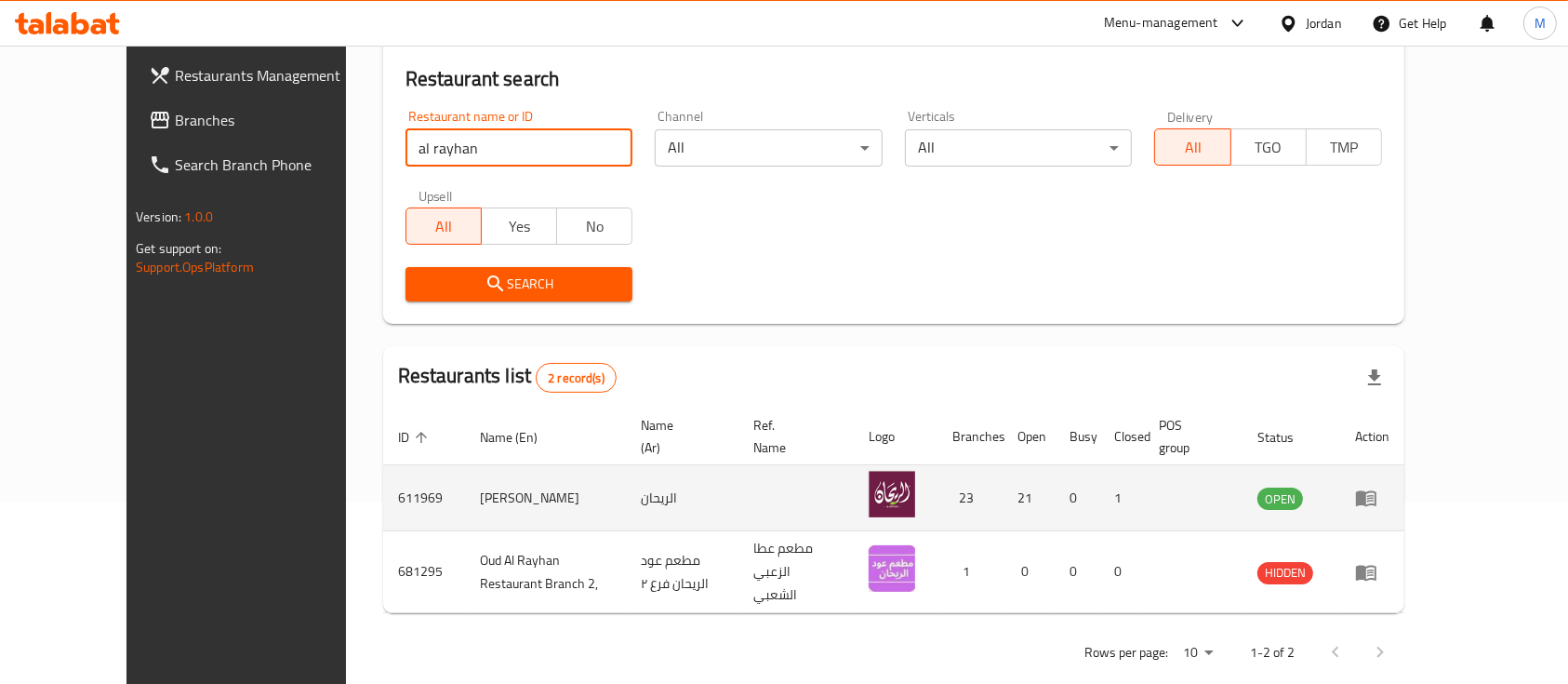
scroll to position [186, 0]
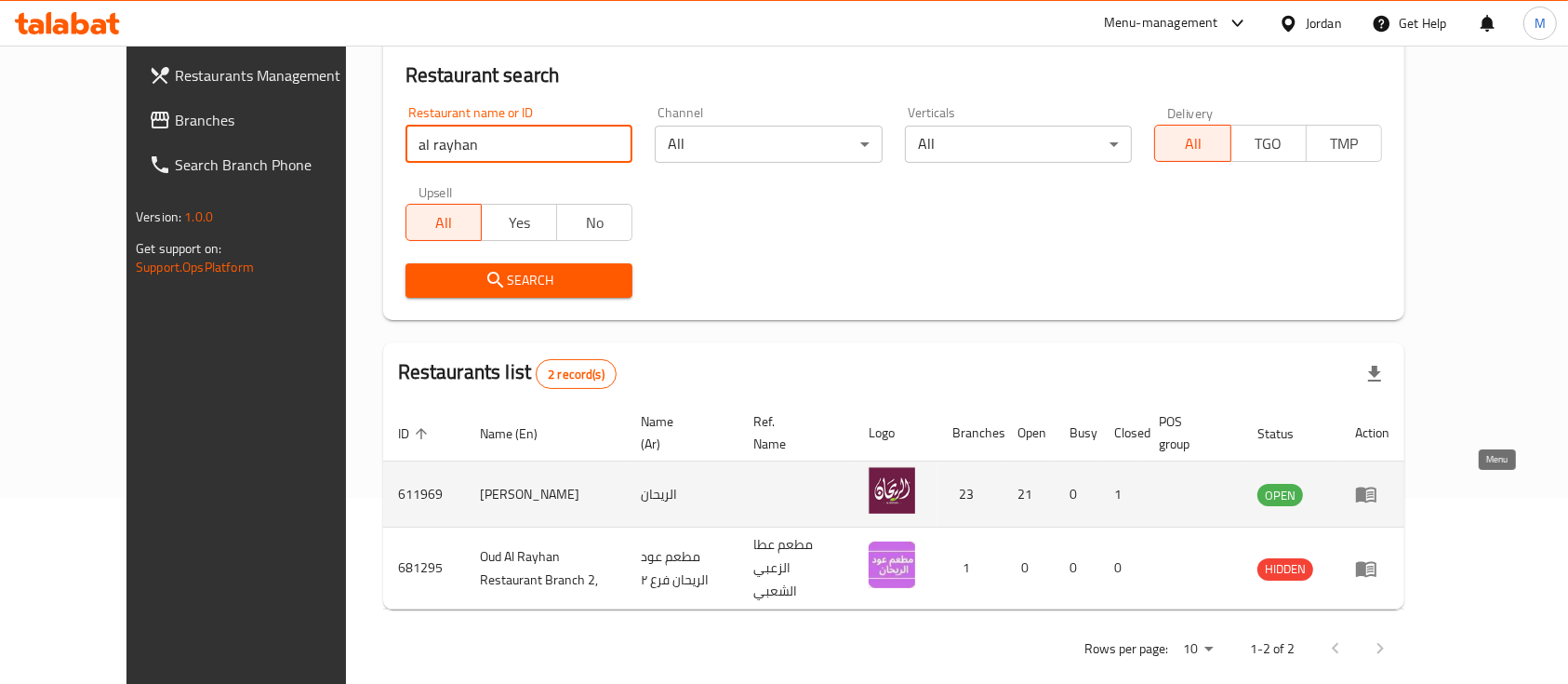
click at [1390, 493] on link "enhanced table" at bounding box center [1372, 493] width 35 height 22
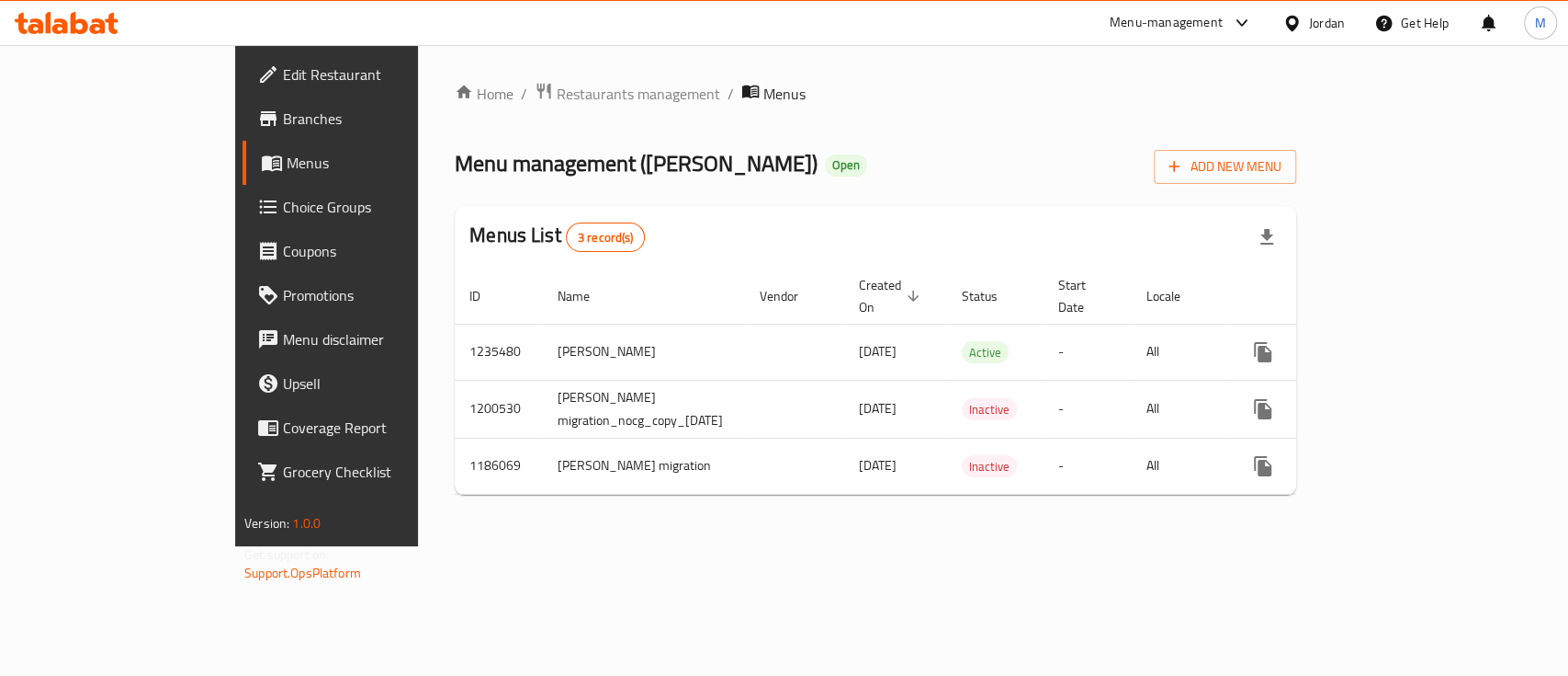
click at [283, 109] on span "Branches" at bounding box center [382, 118] width 200 height 22
